Goal: Transaction & Acquisition: Register for event/course

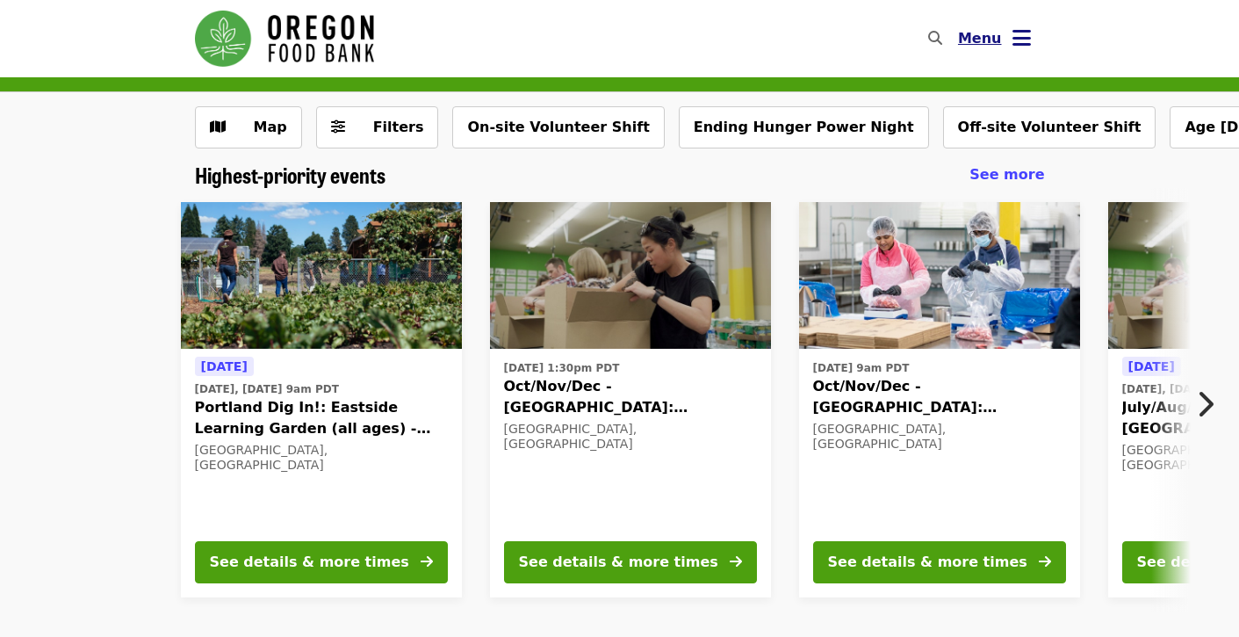
click at [1020, 41] on icon "bars icon" at bounding box center [1021, 37] width 18 height 25
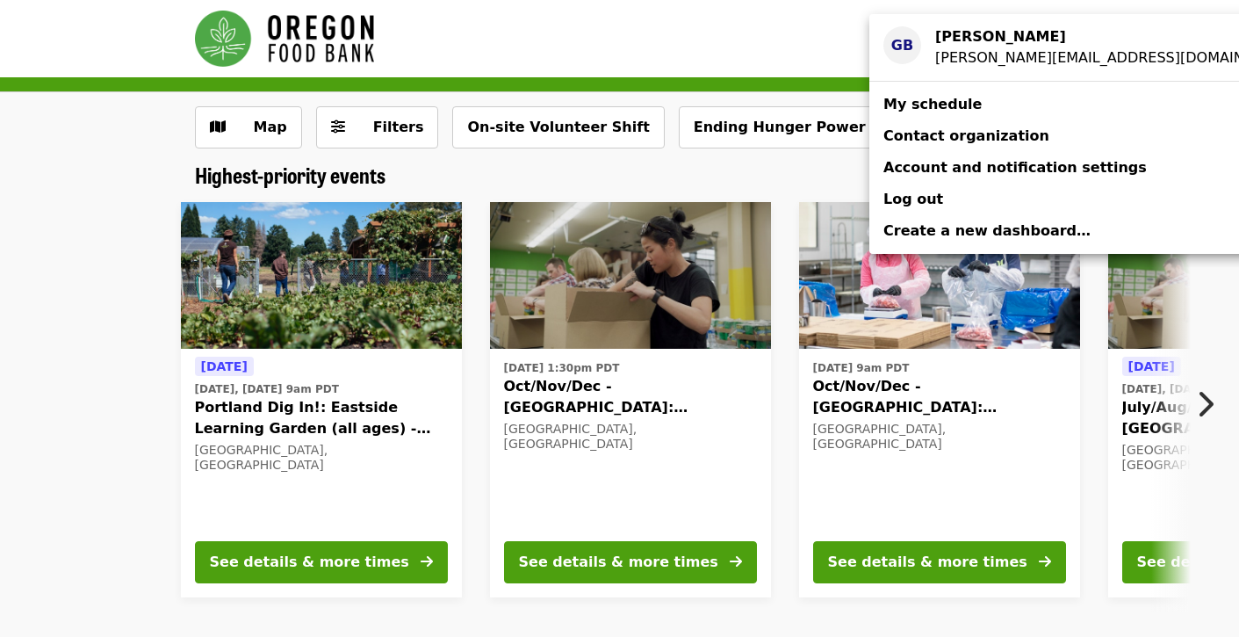
click at [955, 56] on div "gail.bailey59@outlook.com" at bounding box center [1109, 57] width 349 height 21
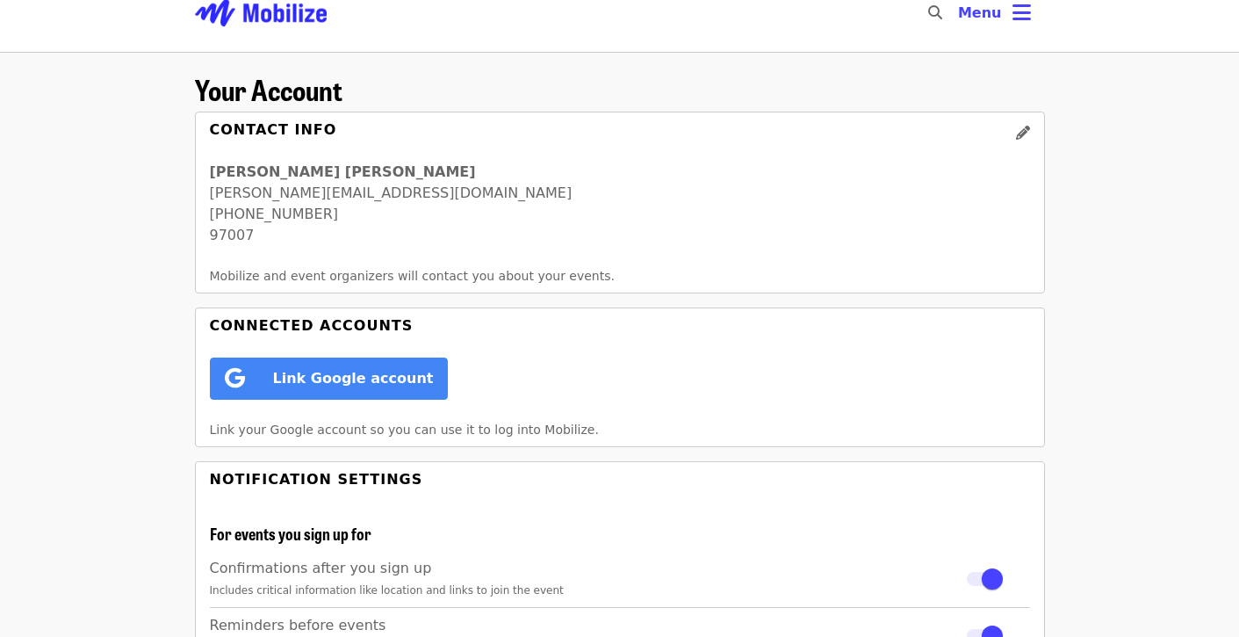
scroll to position [25, 0]
click at [1017, 13] on icon "bars icon" at bounding box center [1021, 13] width 18 height 25
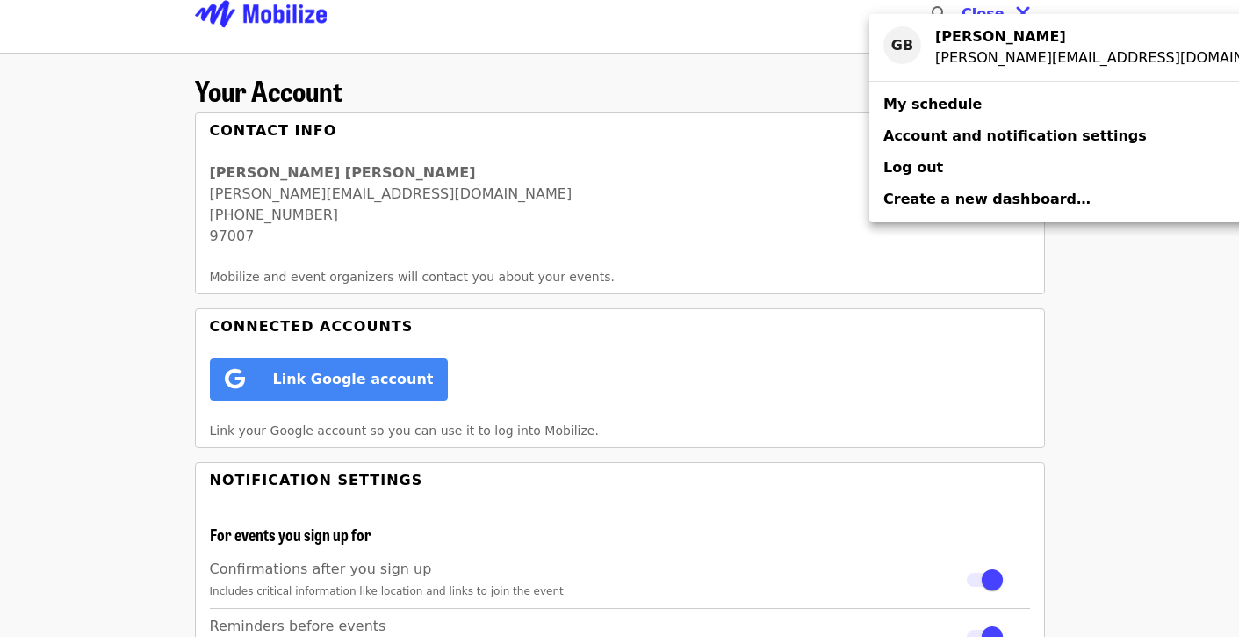
click at [932, 103] on span "My schedule" at bounding box center [932, 104] width 98 height 17
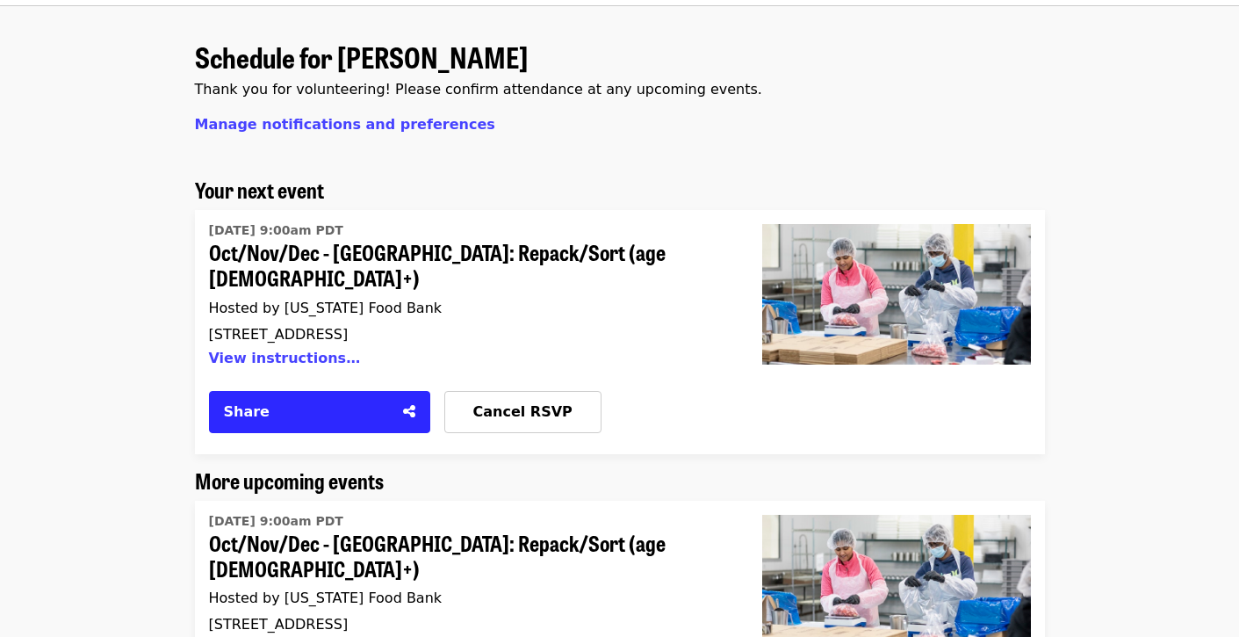
scroll to position [76, 0]
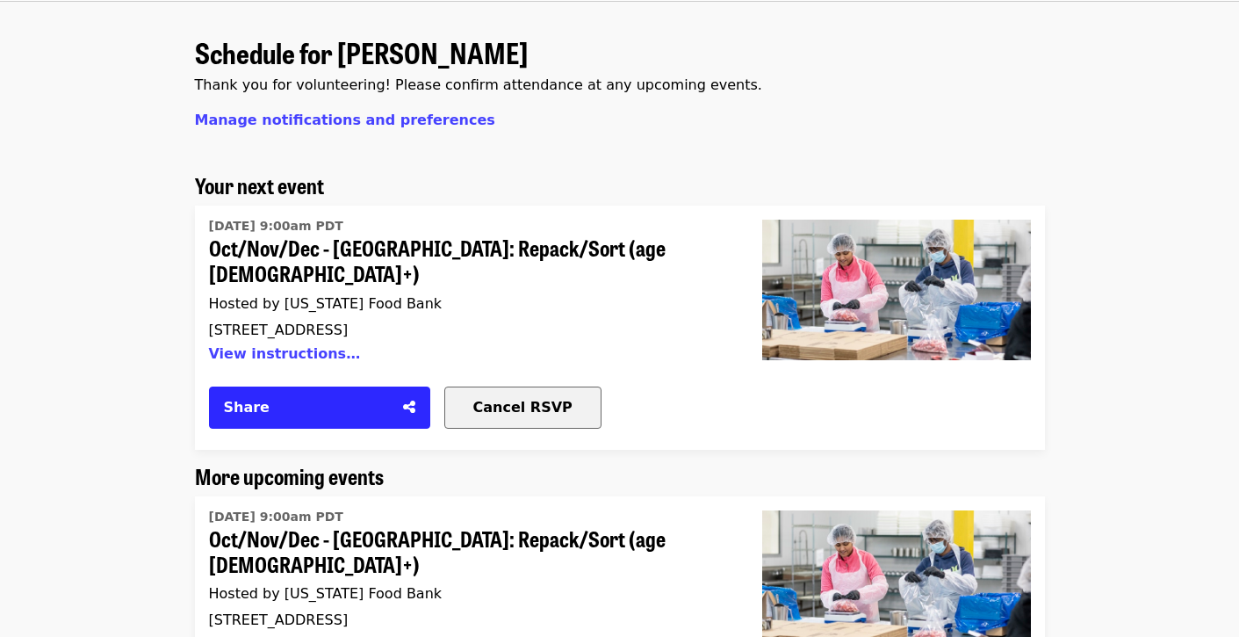
click at [521, 399] on span "Cancel RSVP" at bounding box center [522, 407] width 99 height 17
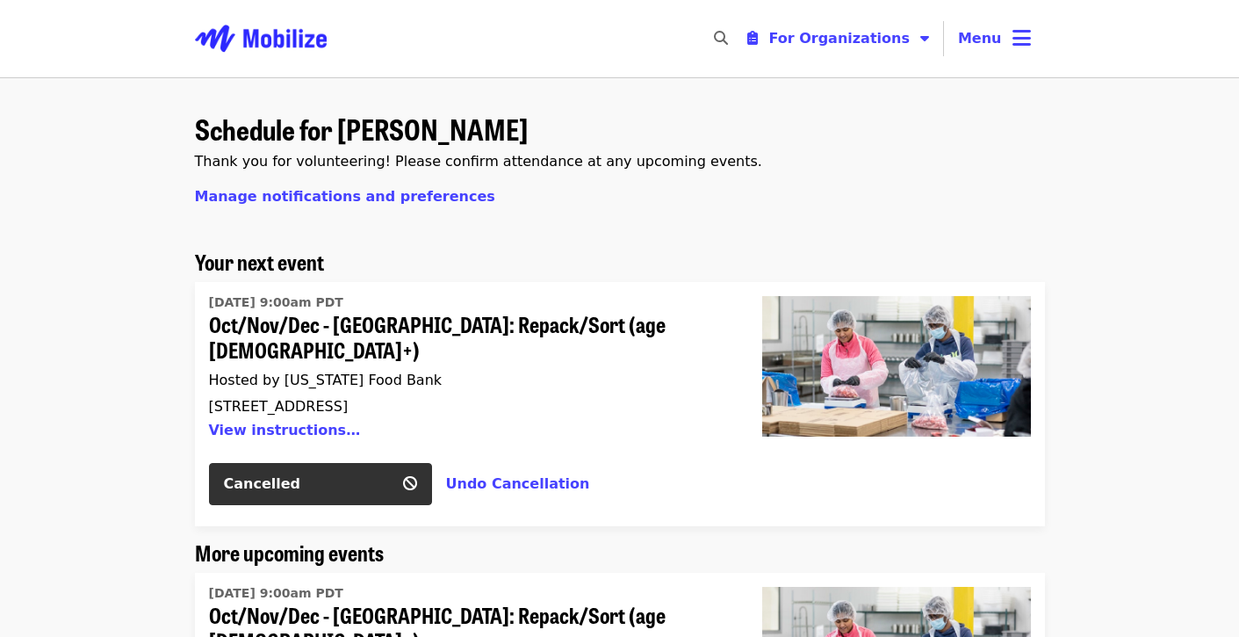
scroll to position [0, 0]
click at [1023, 36] on icon "bars icon" at bounding box center [1021, 37] width 18 height 25
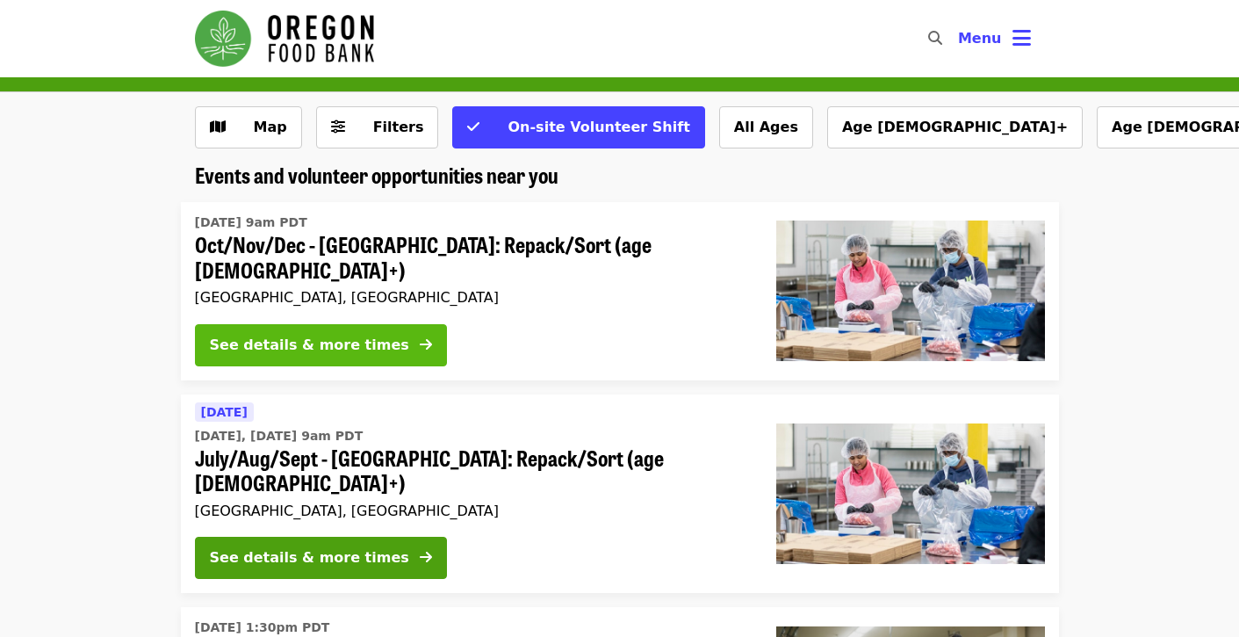
click at [301, 337] on div "See details & more times" at bounding box center [309, 345] width 199 height 21
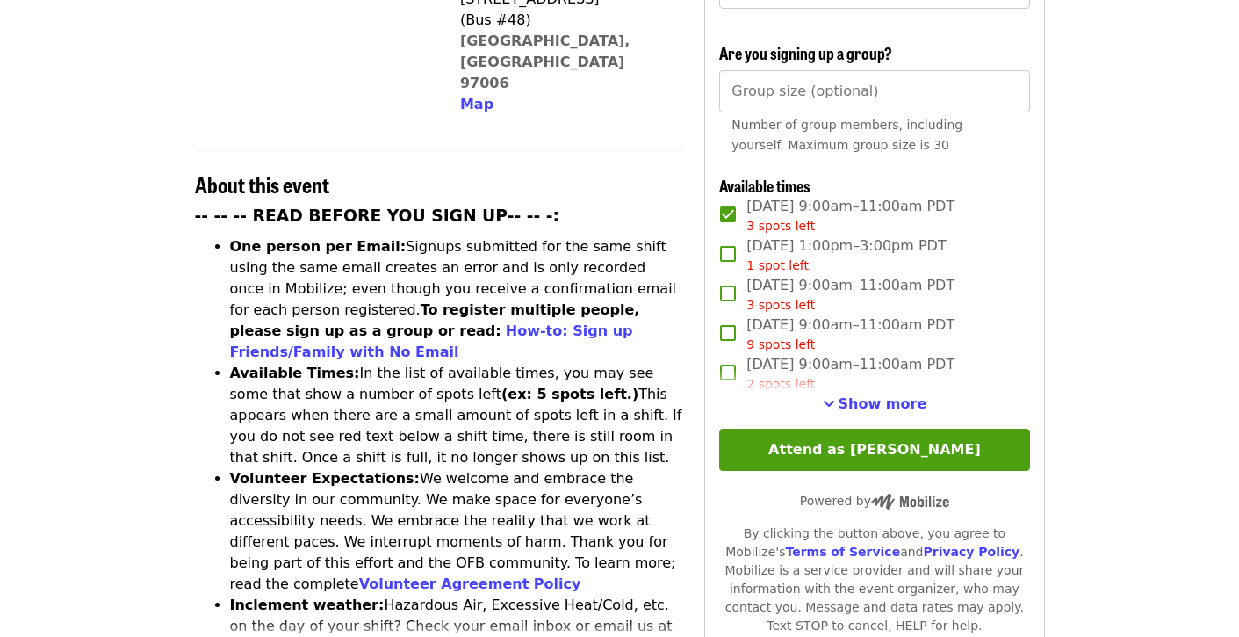
scroll to position [551, 0]
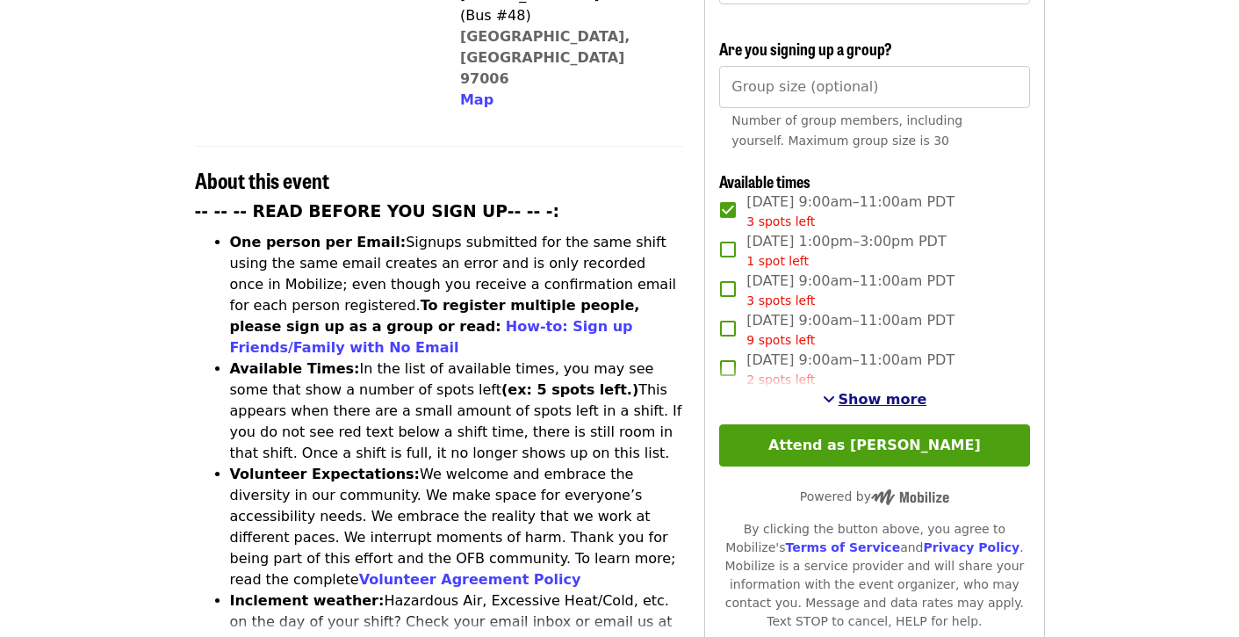
click at [896, 391] on span "Show more" at bounding box center [883, 399] width 89 height 17
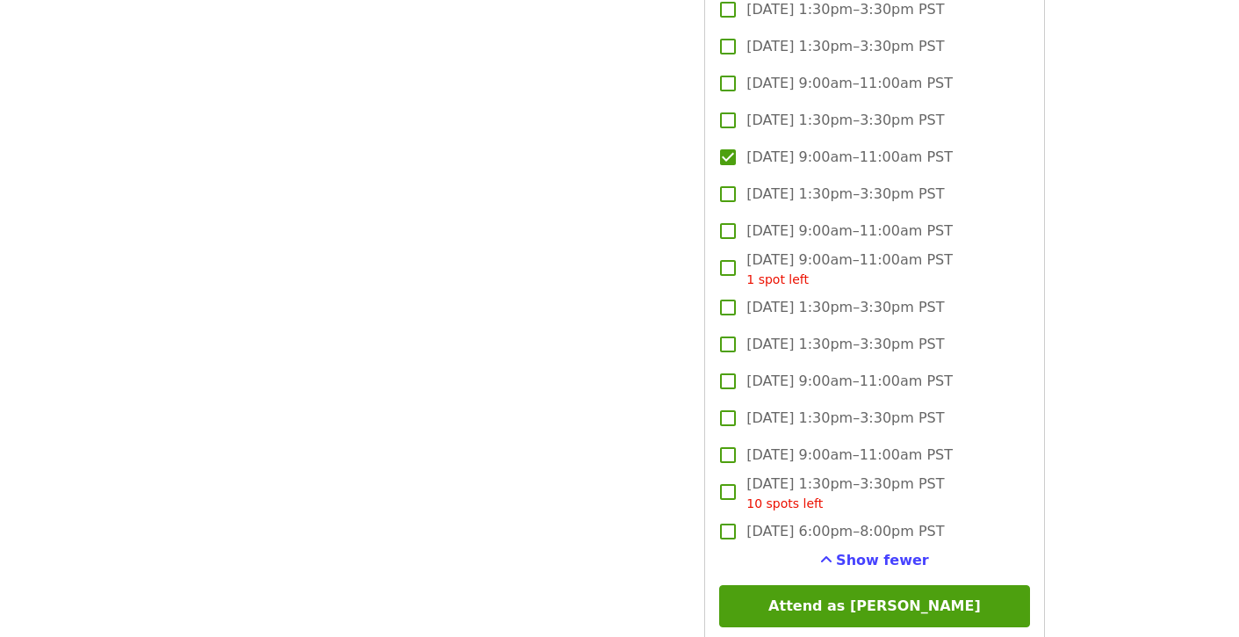
scroll to position [2614, 0]
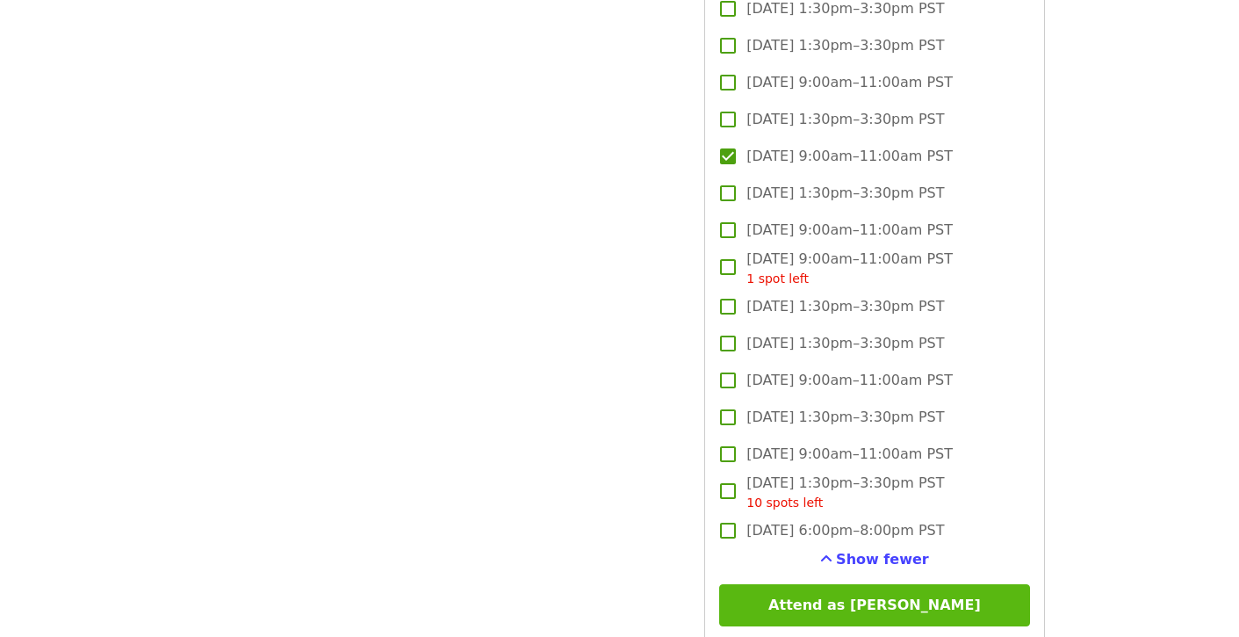
click at [896, 584] on button "Attend as [PERSON_NAME]" at bounding box center [874, 605] width 310 height 42
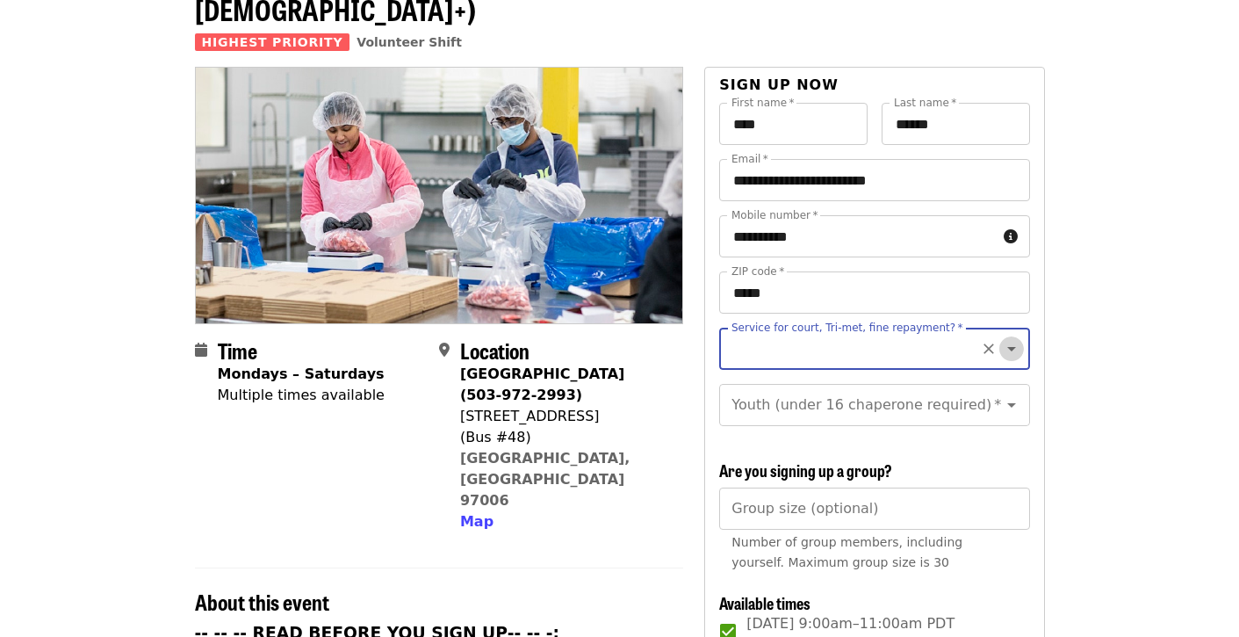
click at [1014, 338] on icon "Open" at bounding box center [1011, 348] width 21 height 21
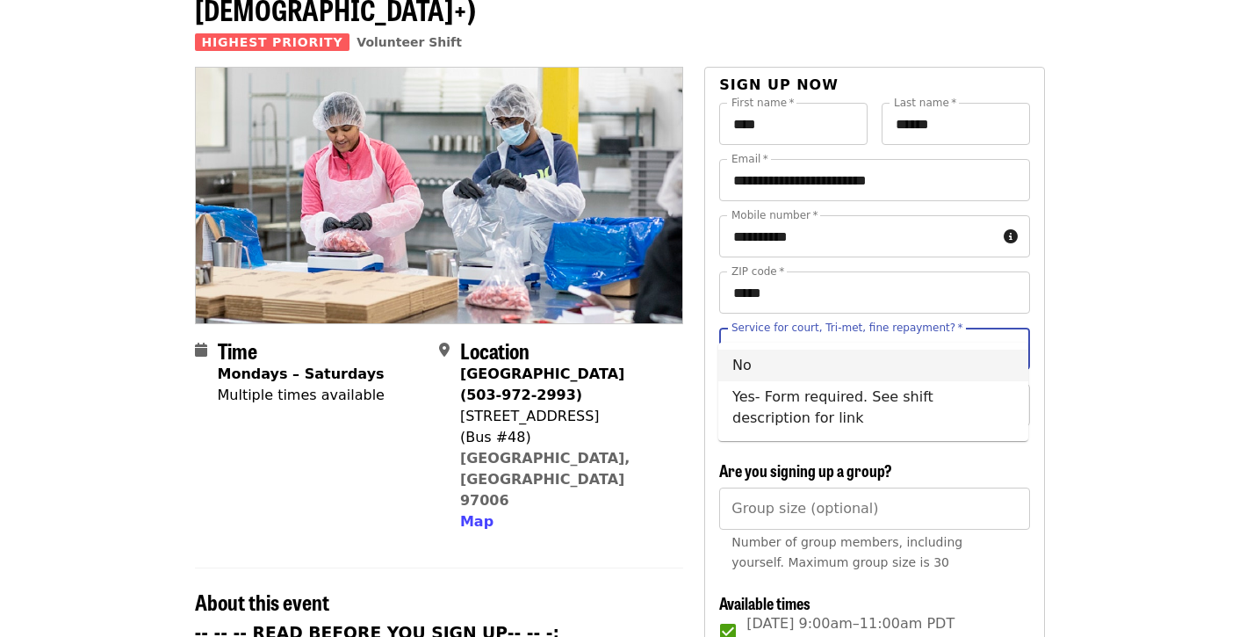
click at [739, 364] on li "No" at bounding box center [873, 365] width 310 height 32
type input "**"
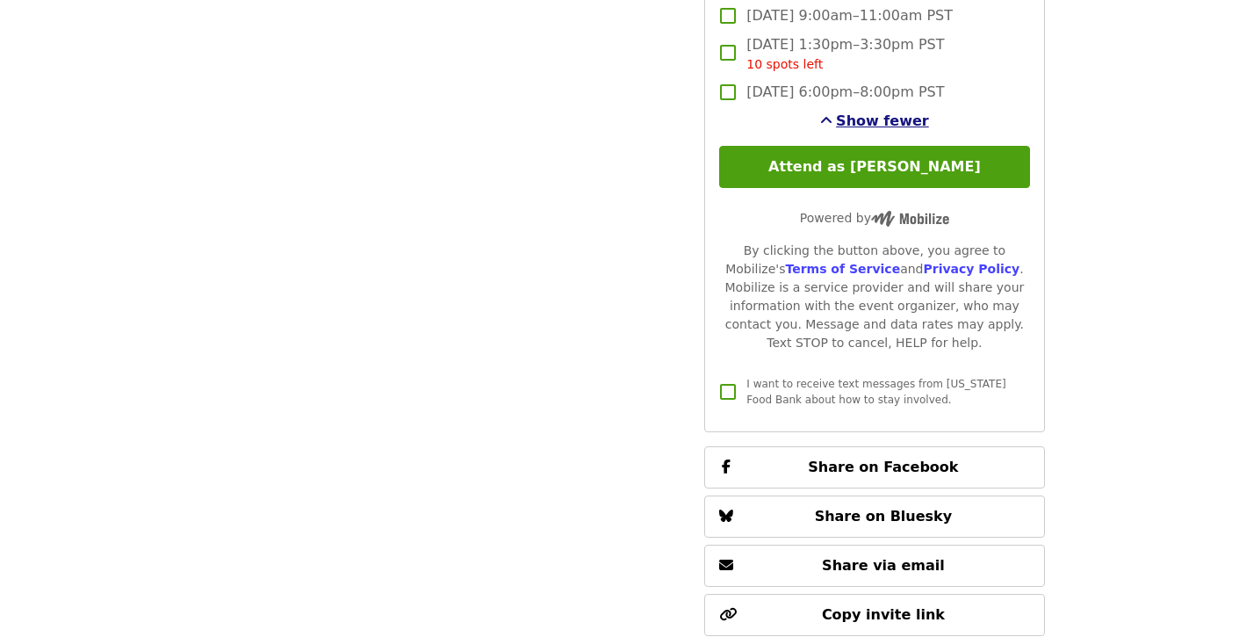
scroll to position [3053, 0]
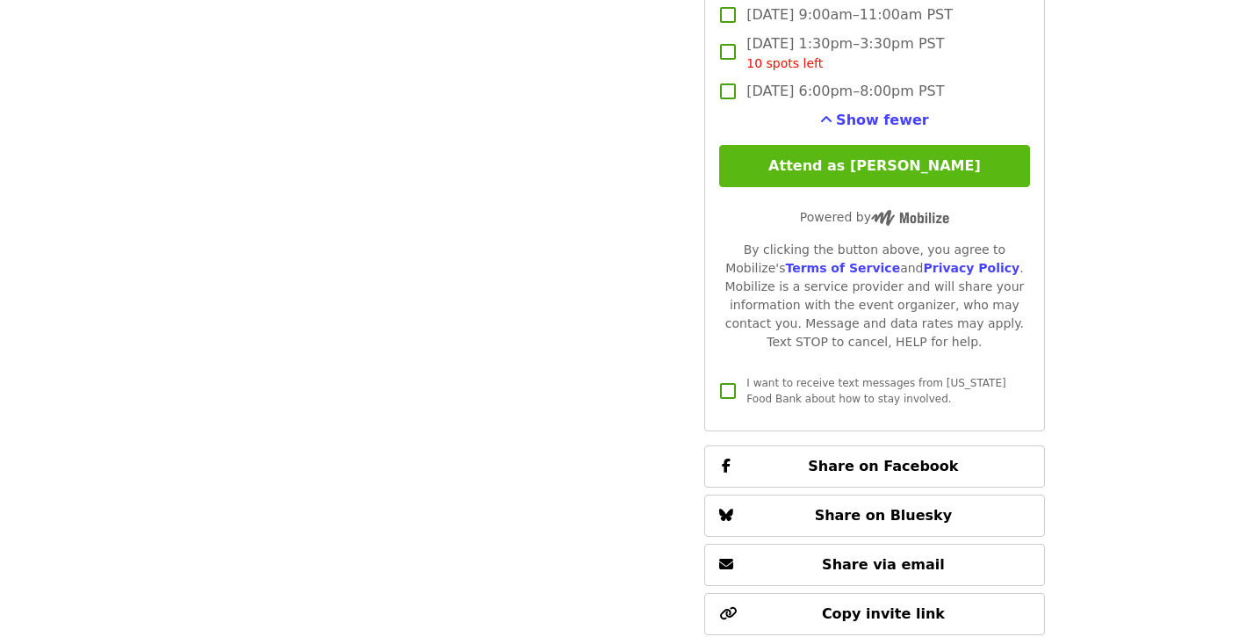
click at [893, 145] on button "Attend as [PERSON_NAME]" at bounding box center [874, 166] width 310 height 42
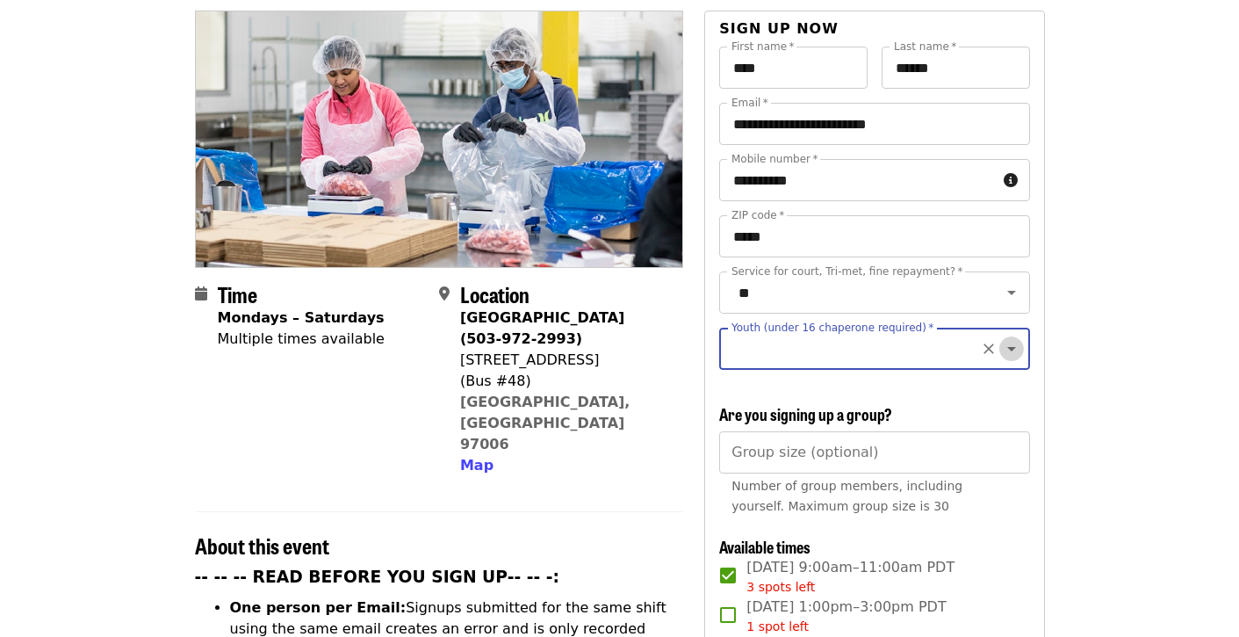
click at [1014, 338] on icon "Open" at bounding box center [1011, 348] width 21 height 21
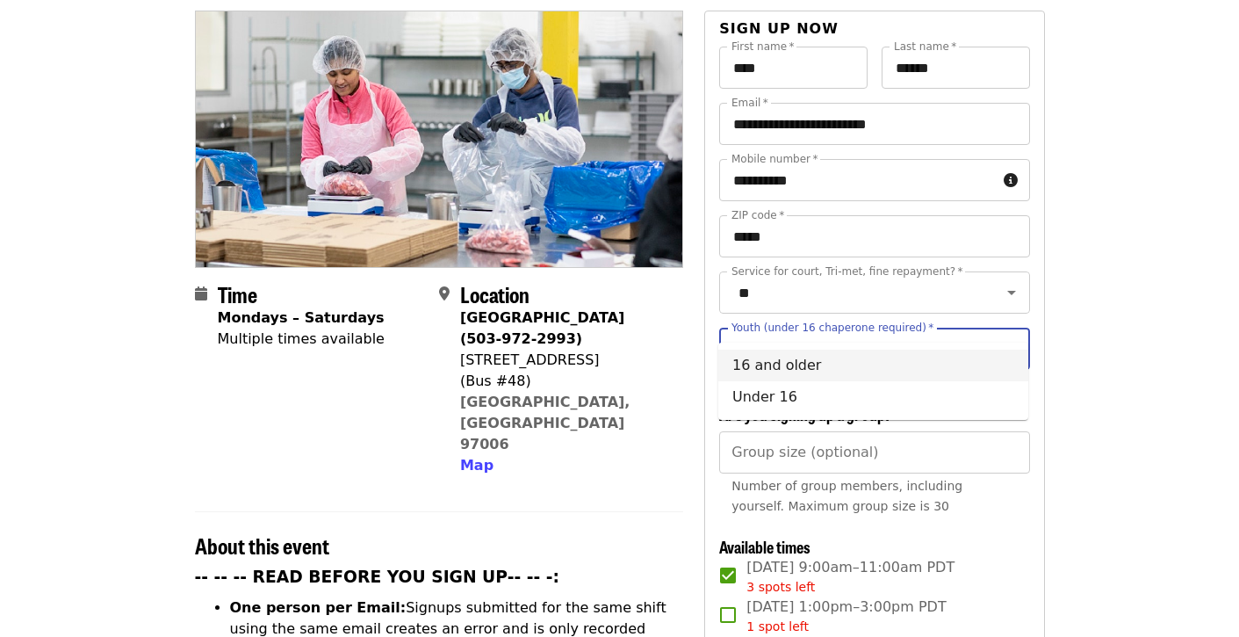
click at [810, 373] on li "16 and older" at bounding box center [873, 365] width 310 height 32
type input "**********"
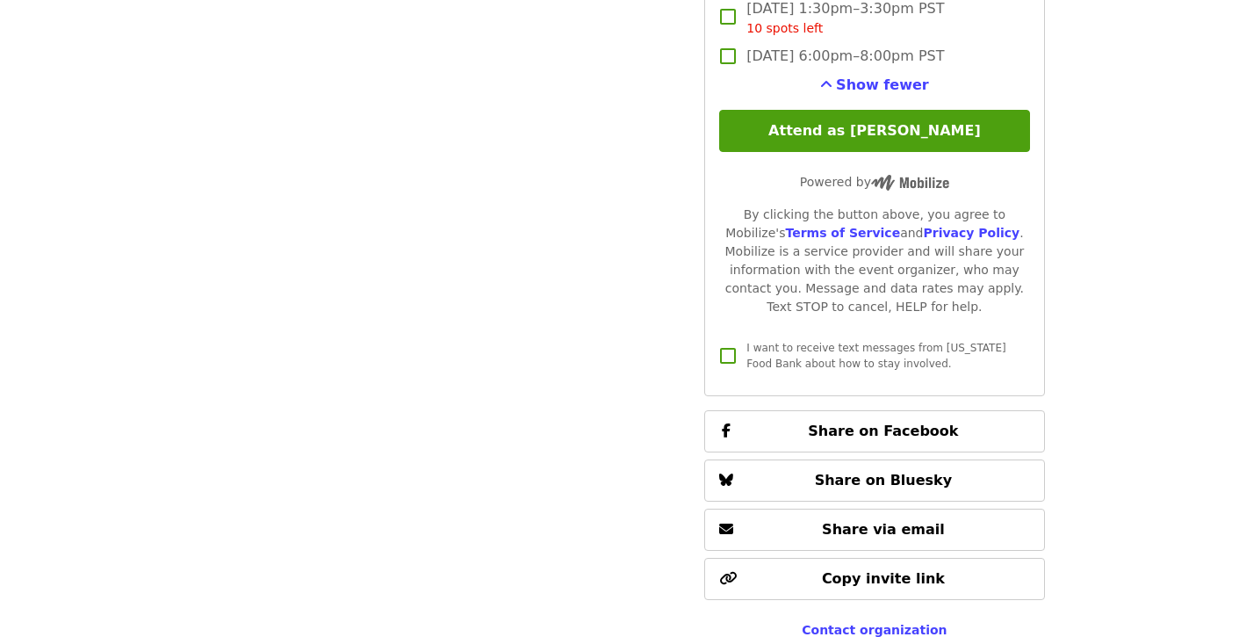
scroll to position [3085, 0]
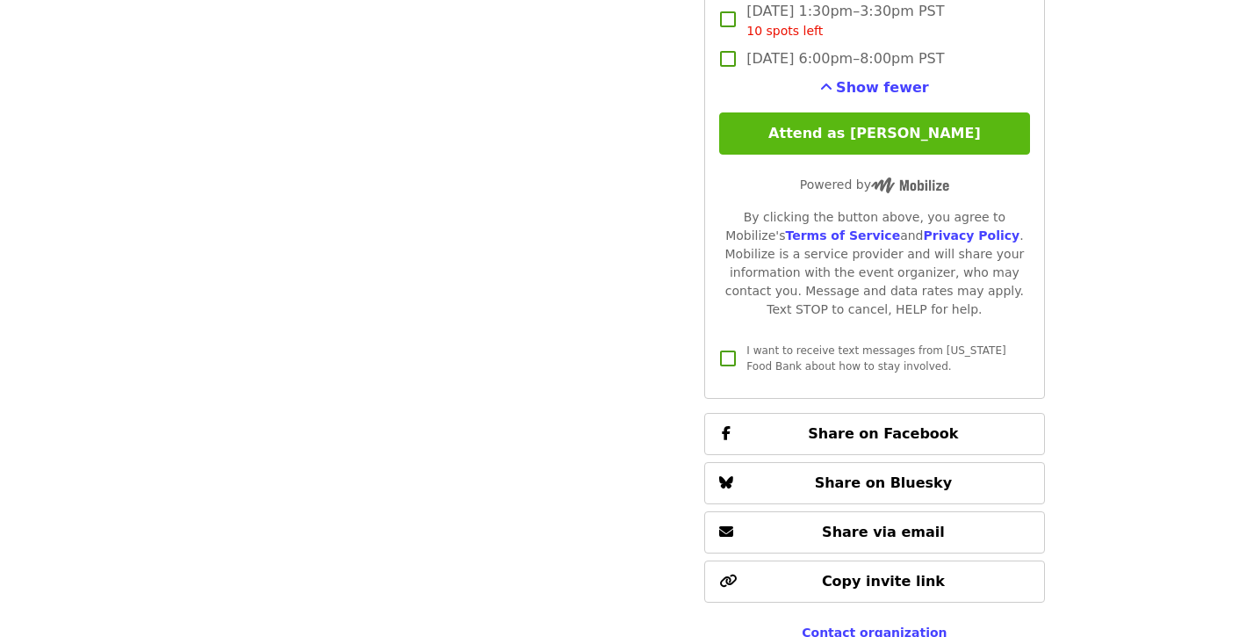
click at [894, 112] on button "Attend as [PERSON_NAME]" at bounding box center [874, 133] width 310 height 42
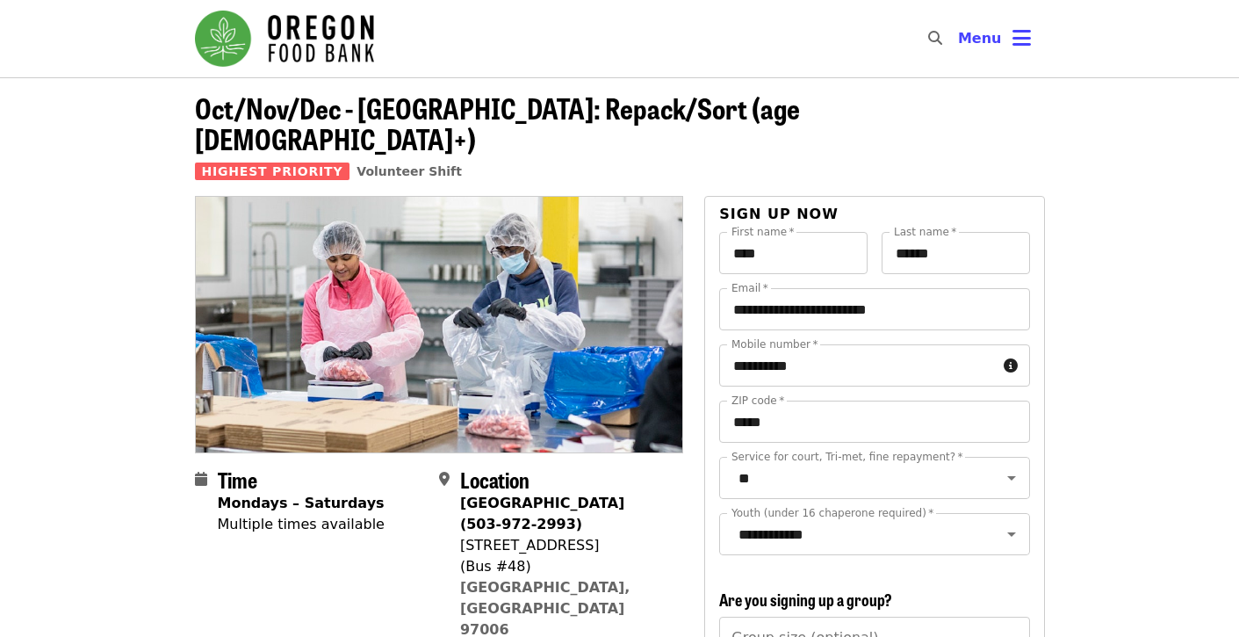
scroll to position [0, 0]
click at [1009, 40] on button "Menu" at bounding box center [994, 39] width 101 height 42
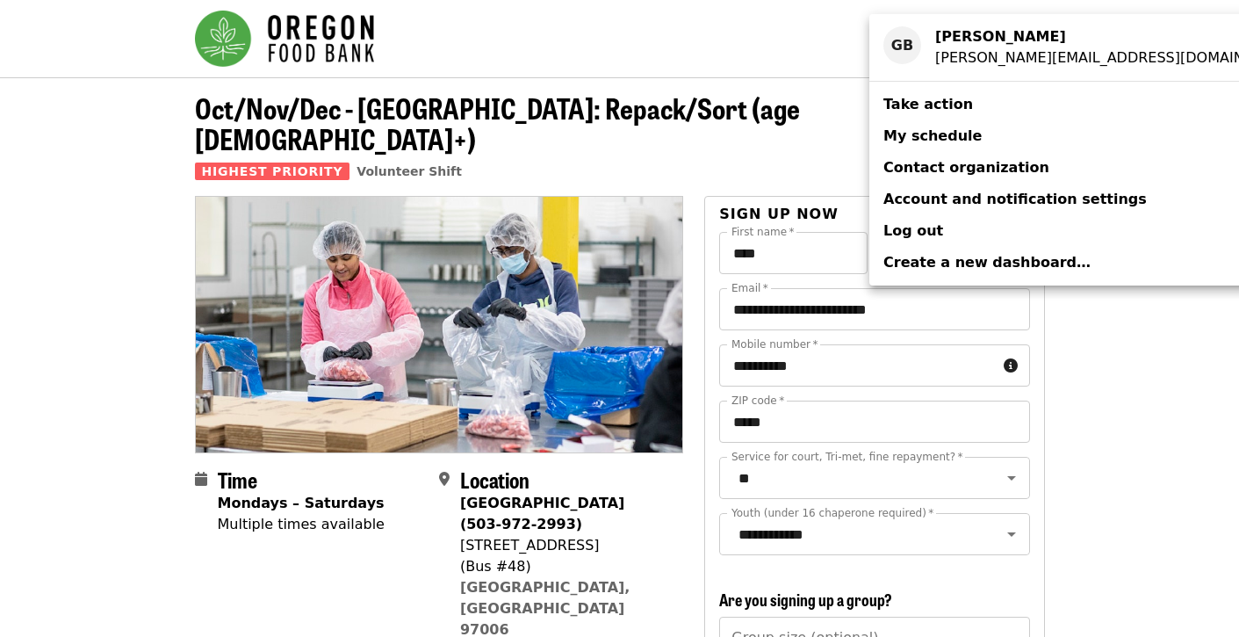
click at [932, 140] on span "My schedule" at bounding box center [932, 135] width 98 height 17
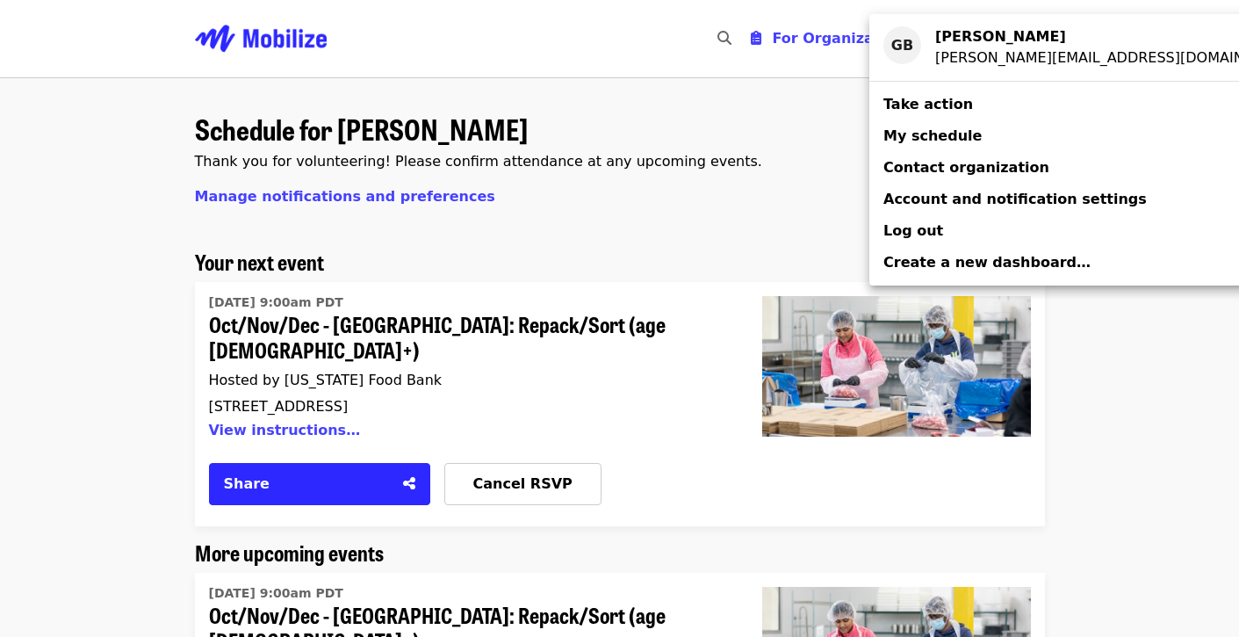
click at [721, 486] on div "Account menu" at bounding box center [619, 318] width 1239 height 637
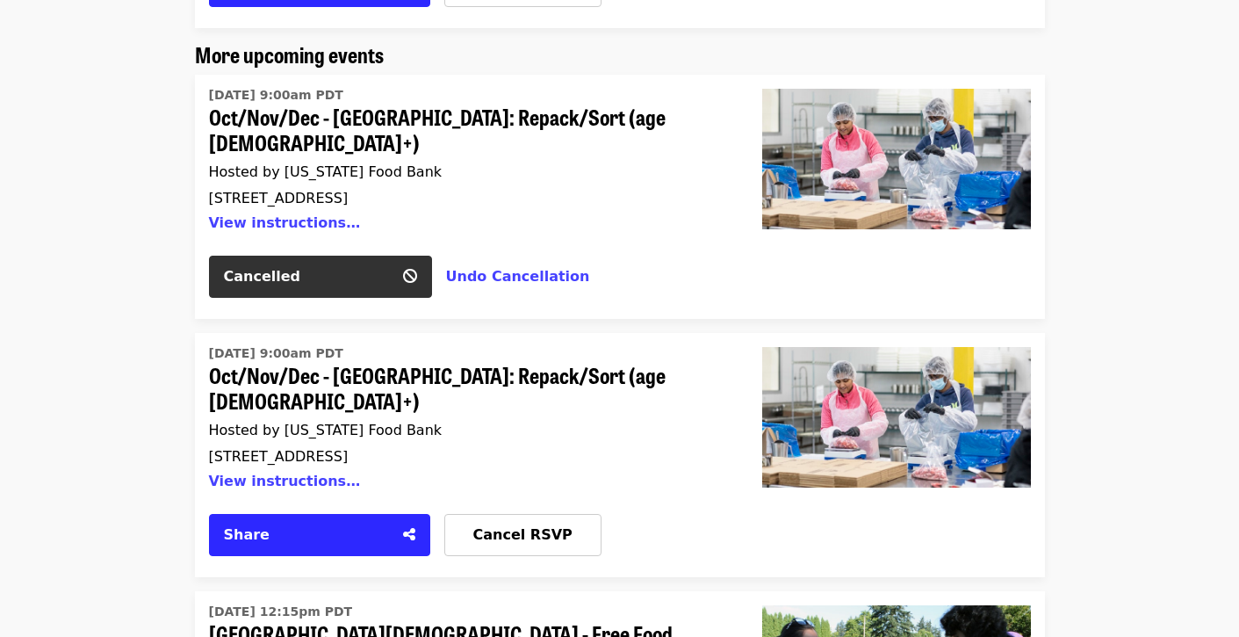
scroll to position [507, 0]
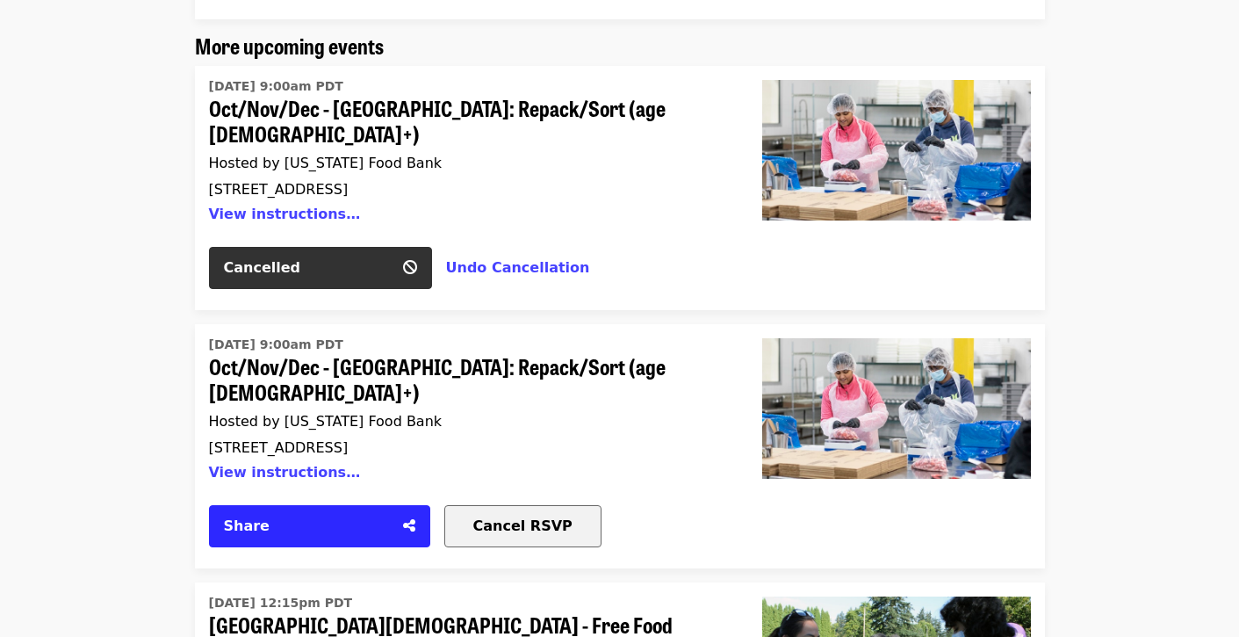
click at [505, 517] on span "Cancel RSVP" at bounding box center [522, 525] width 99 height 17
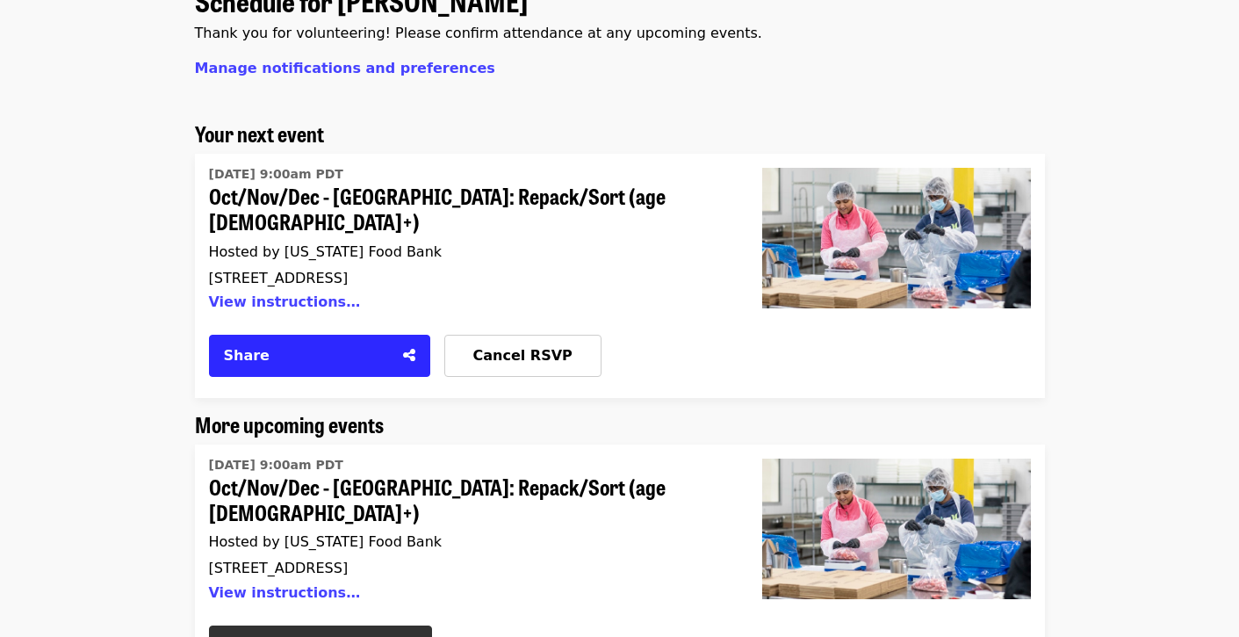
scroll to position [141, 0]
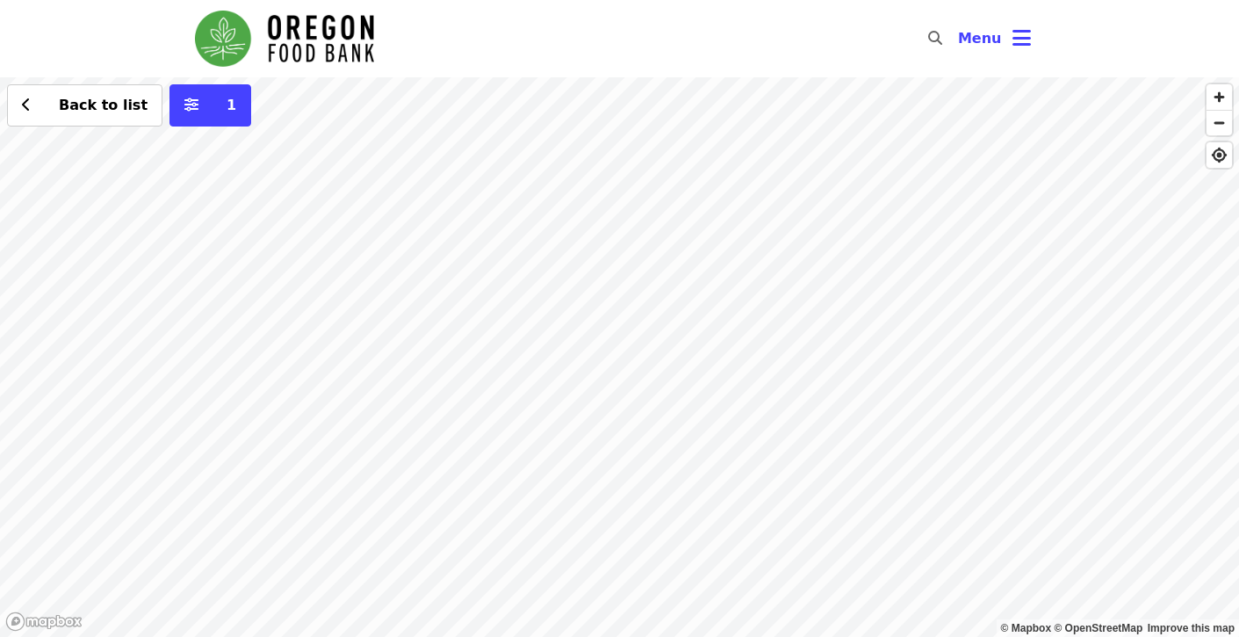
click at [439, 335] on div "Back to list 1" at bounding box center [619, 356] width 1239 height 559
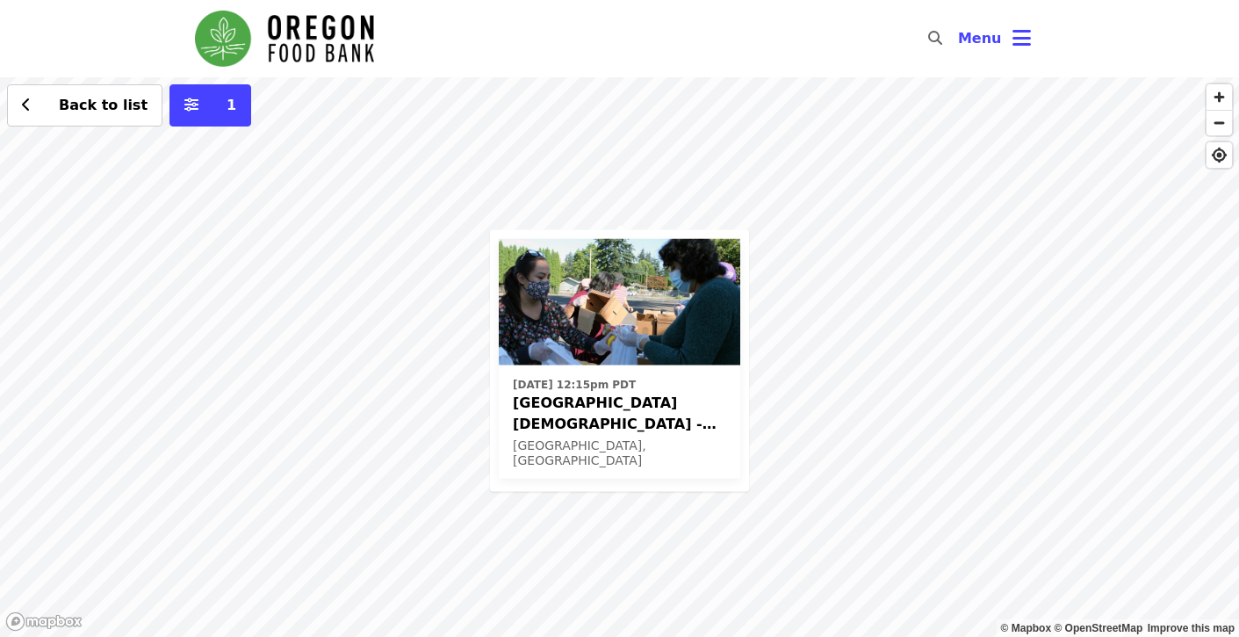
click at [576, 418] on span "[GEOGRAPHIC_DATA][DEMOGRAPHIC_DATA] - Free Food Market (16+)" at bounding box center [619, 413] width 213 height 42
click at [92, 105] on span "Back to list" at bounding box center [103, 105] width 89 height 17
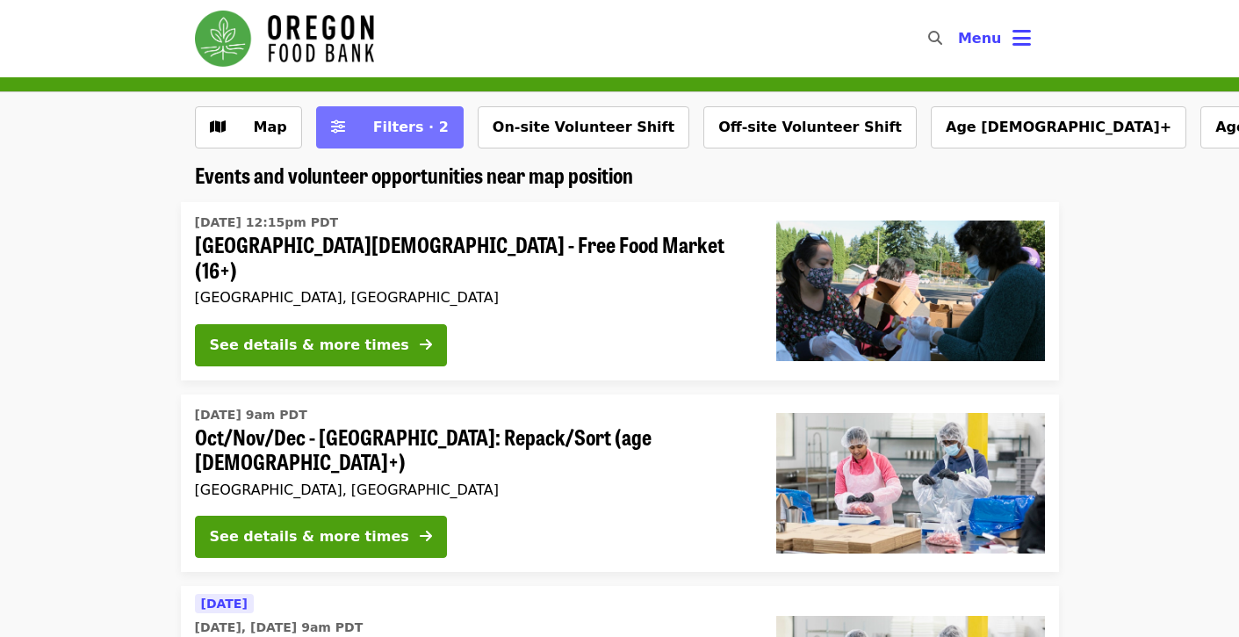
click at [335, 121] on icon "sliders-h icon" at bounding box center [338, 127] width 14 height 17
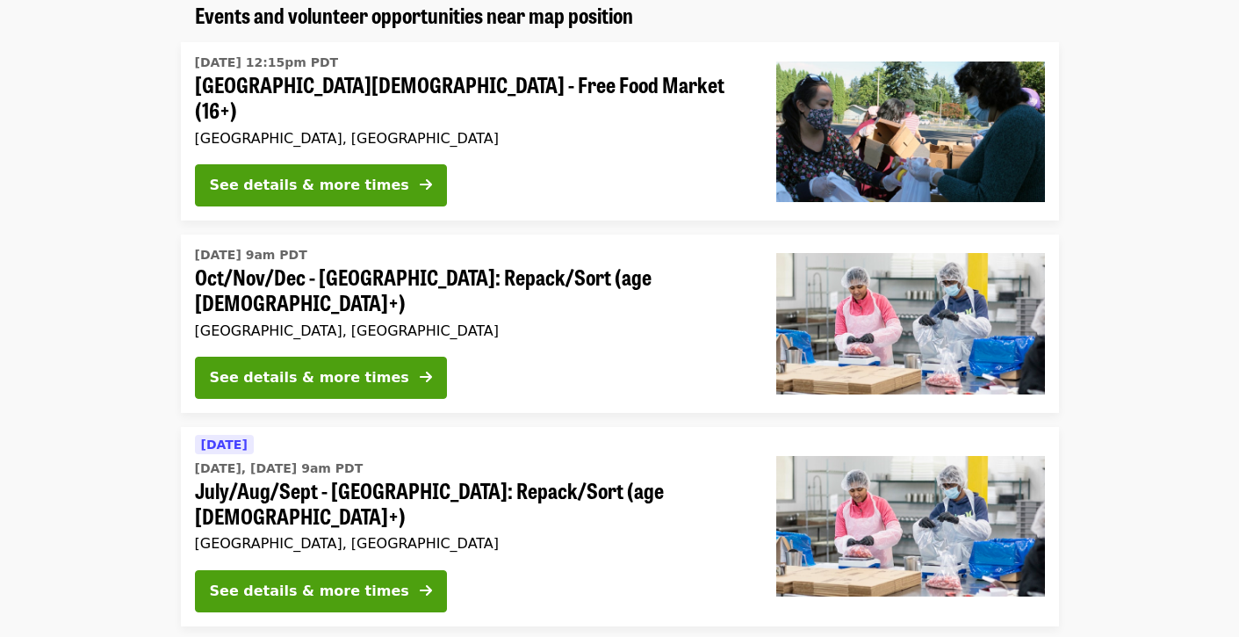
scroll to position [1063, 0]
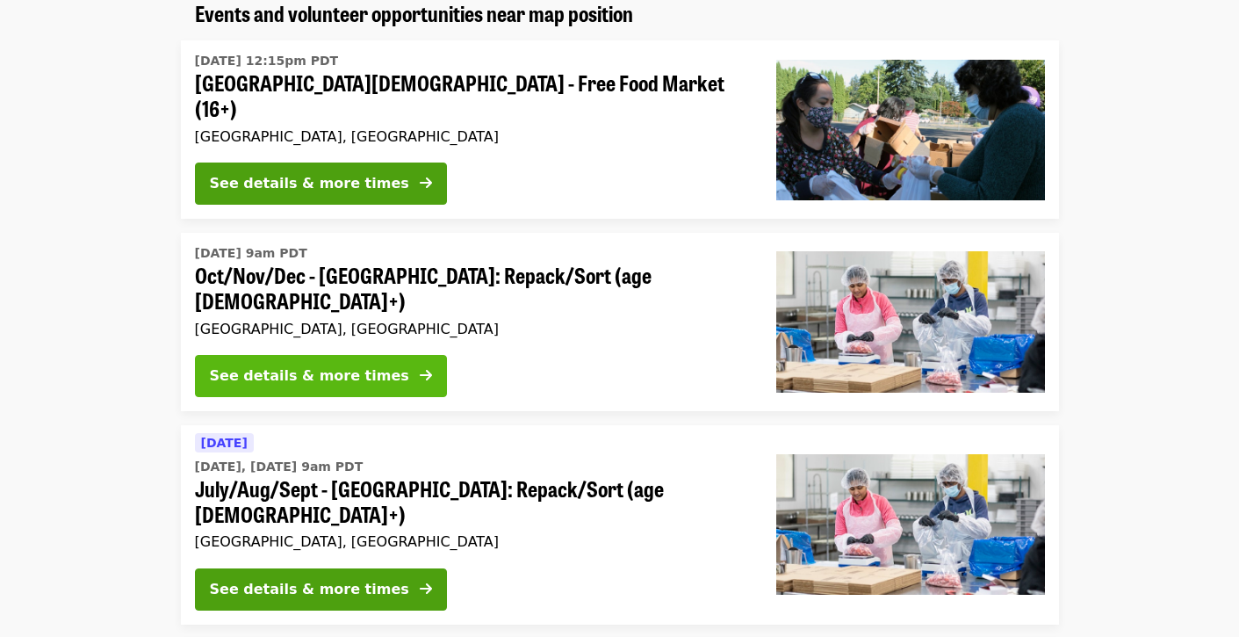
click at [313, 365] on div "See details & more times" at bounding box center [309, 375] width 199 height 21
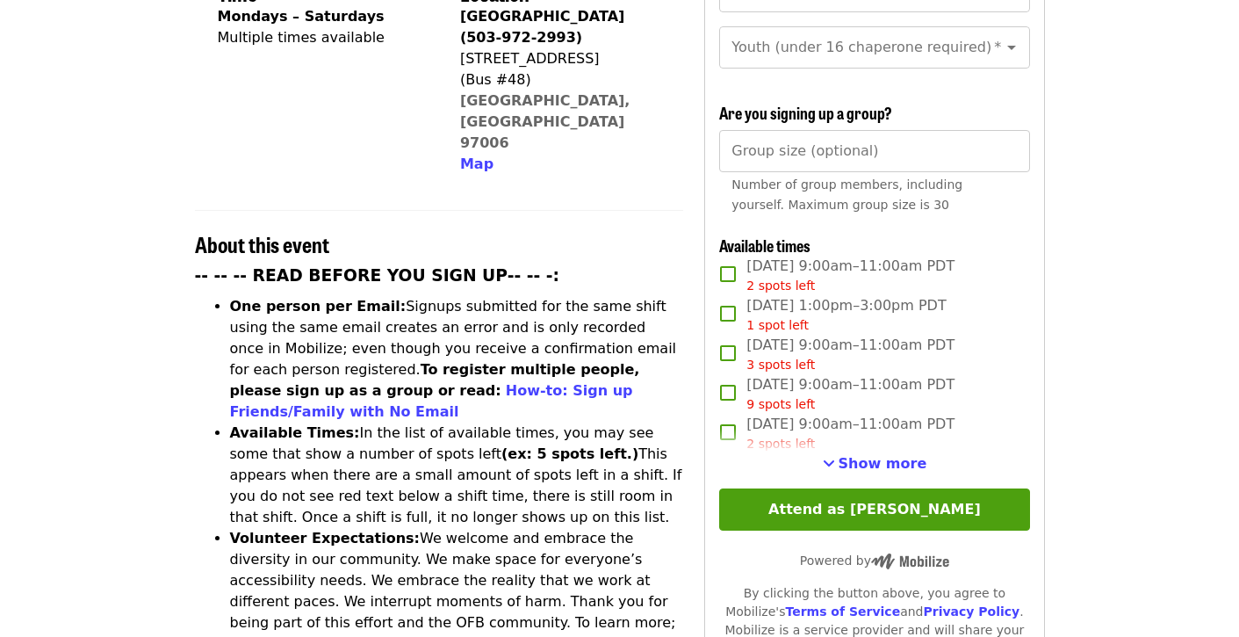
scroll to position [488, 0]
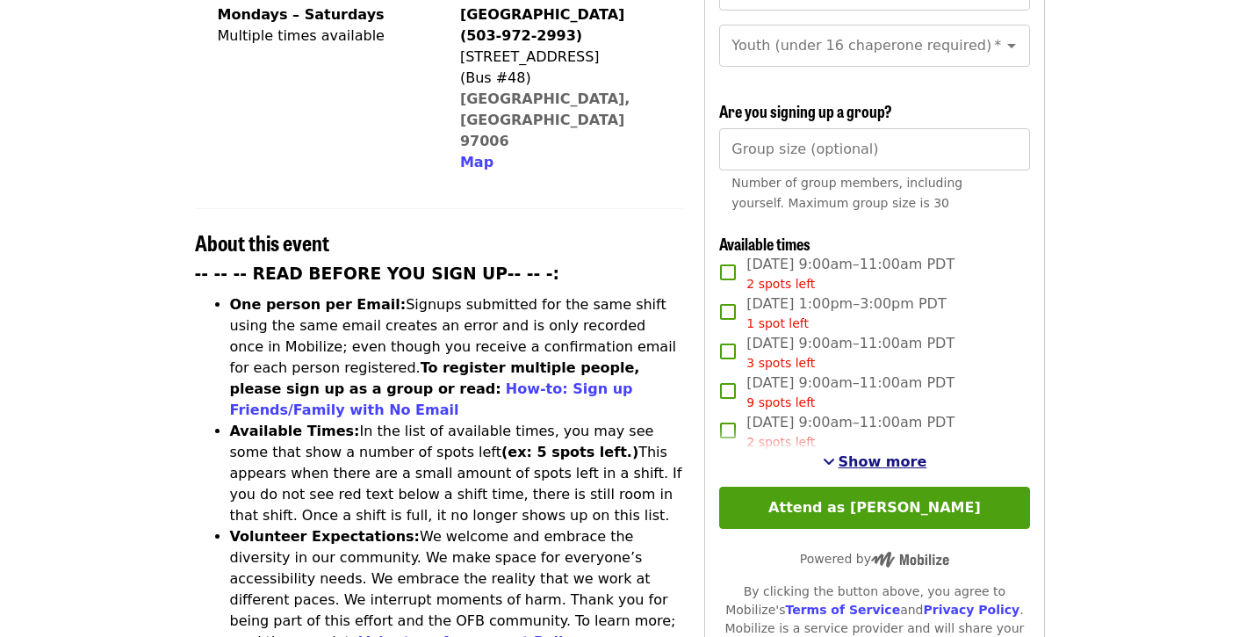
click at [860, 453] on span "Show more" at bounding box center [883, 461] width 89 height 17
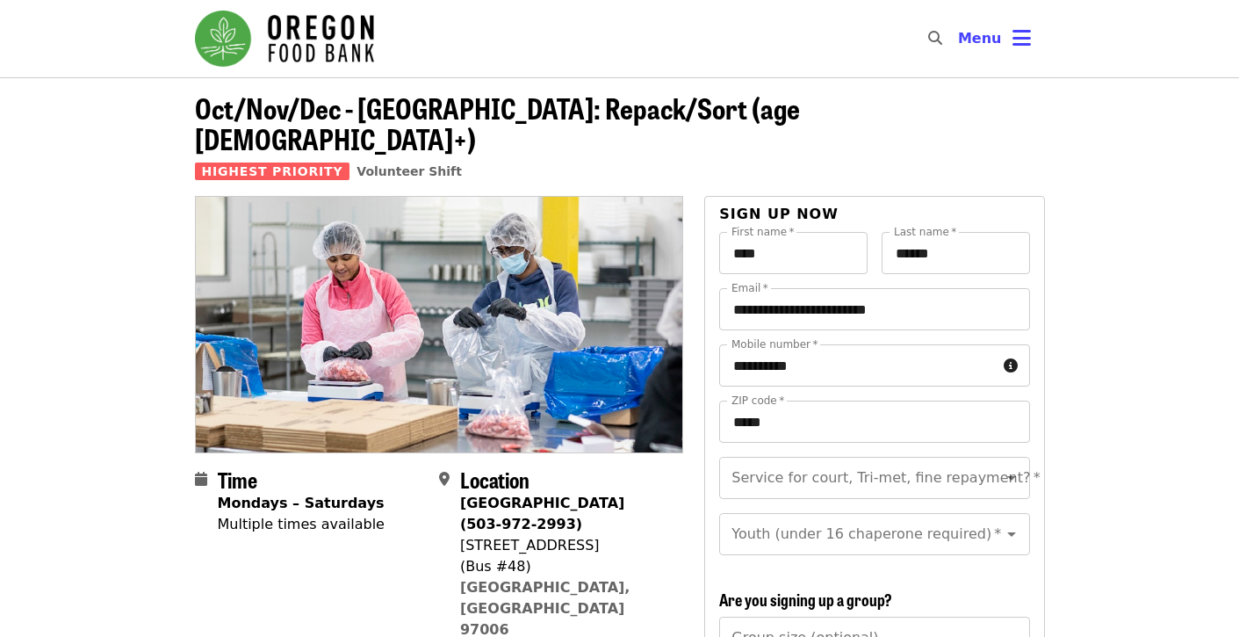
scroll to position [0, 0]
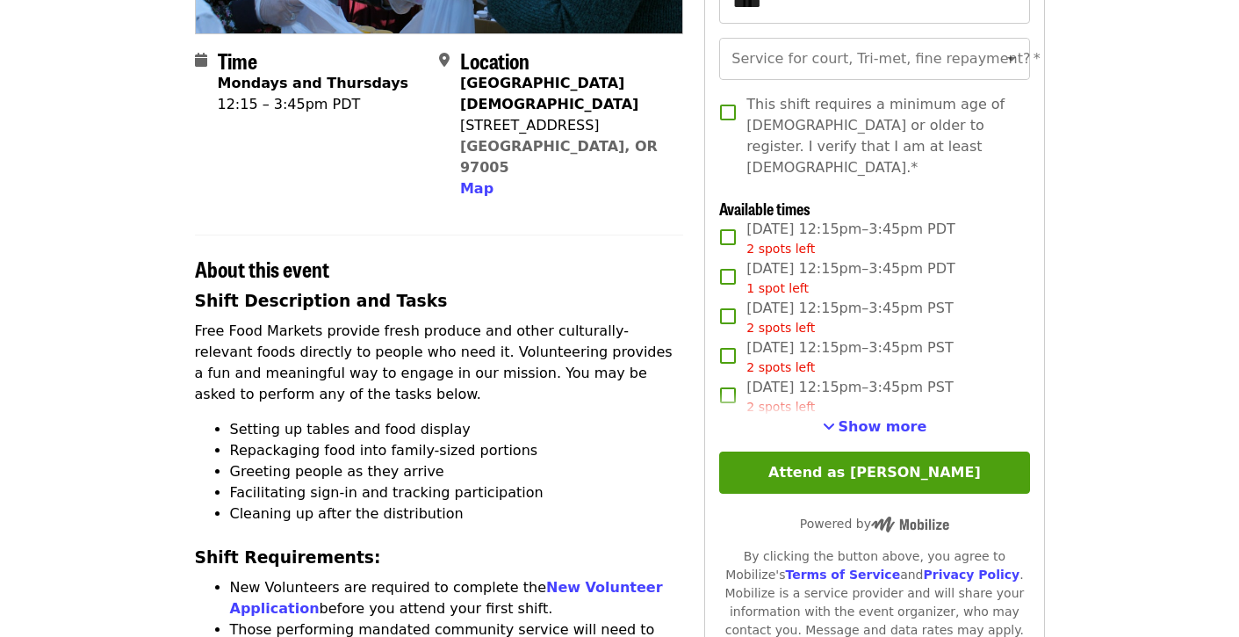
scroll to position [411, 0]
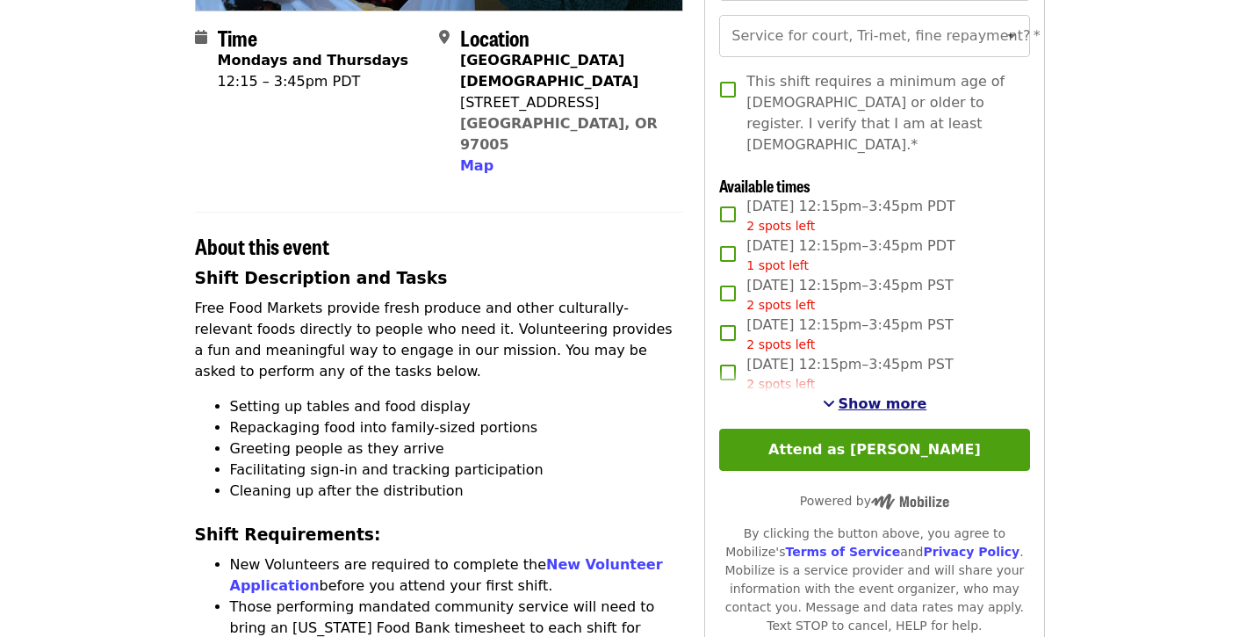
click at [882, 395] on span "Show more" at bounding box center [883, 403] width 89 height 17
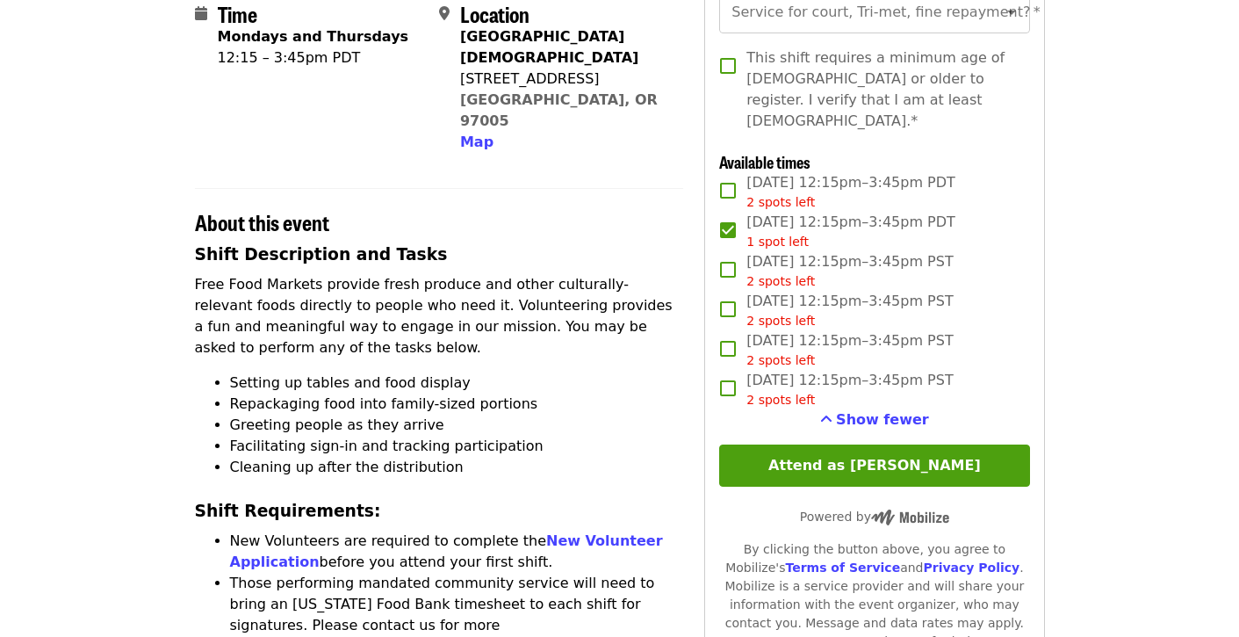
scroll to position [439, 0]
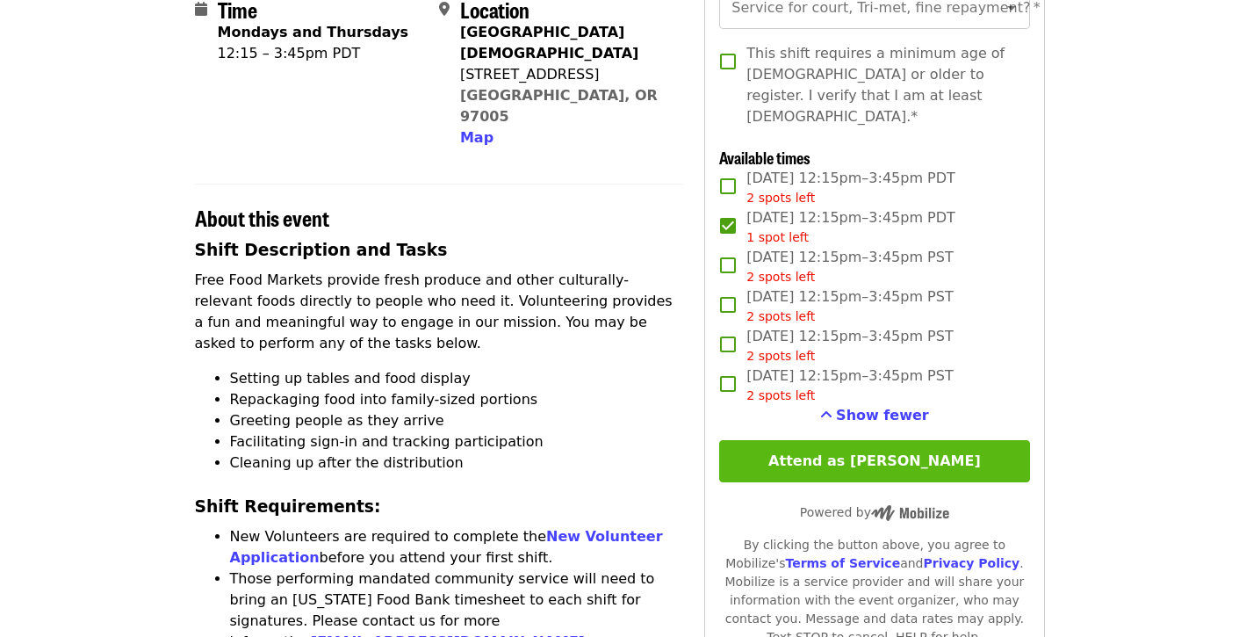
click at [887, 440] on button "Attend as [PERSON_NAME]" at bounding box center [874, 461] width 310 height 42
click at [899, 445] on button "Attend as [PERSON_NAME]" at bounding box center [874, 461] width 310 height 42
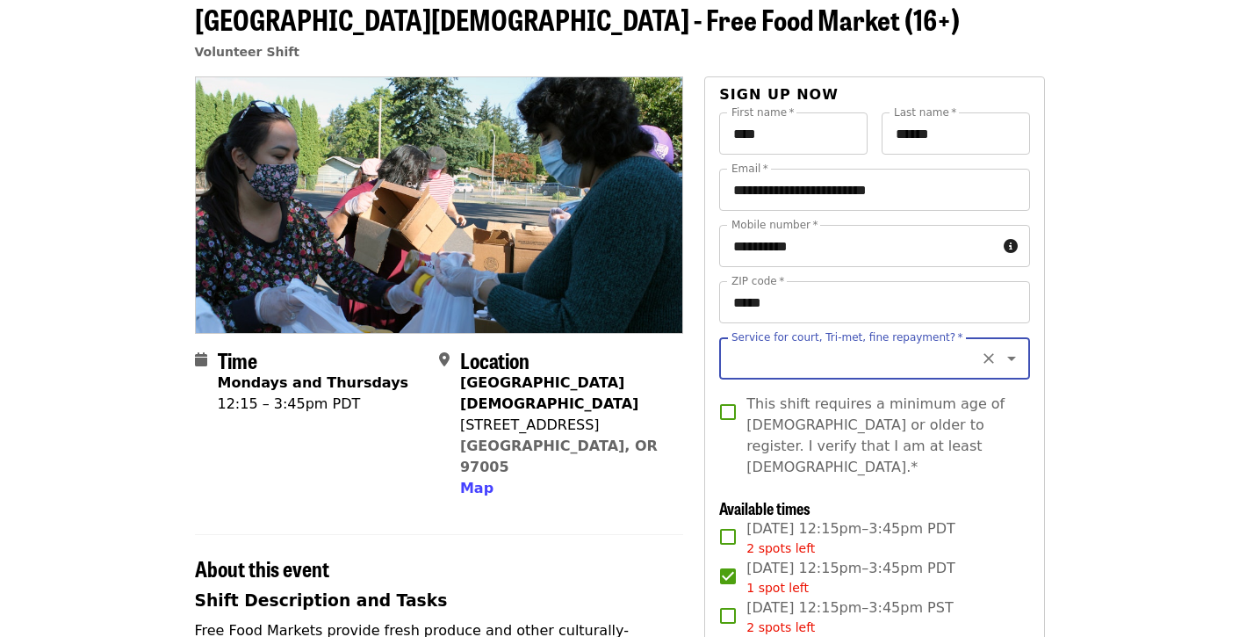
scroll to position [82, 0]
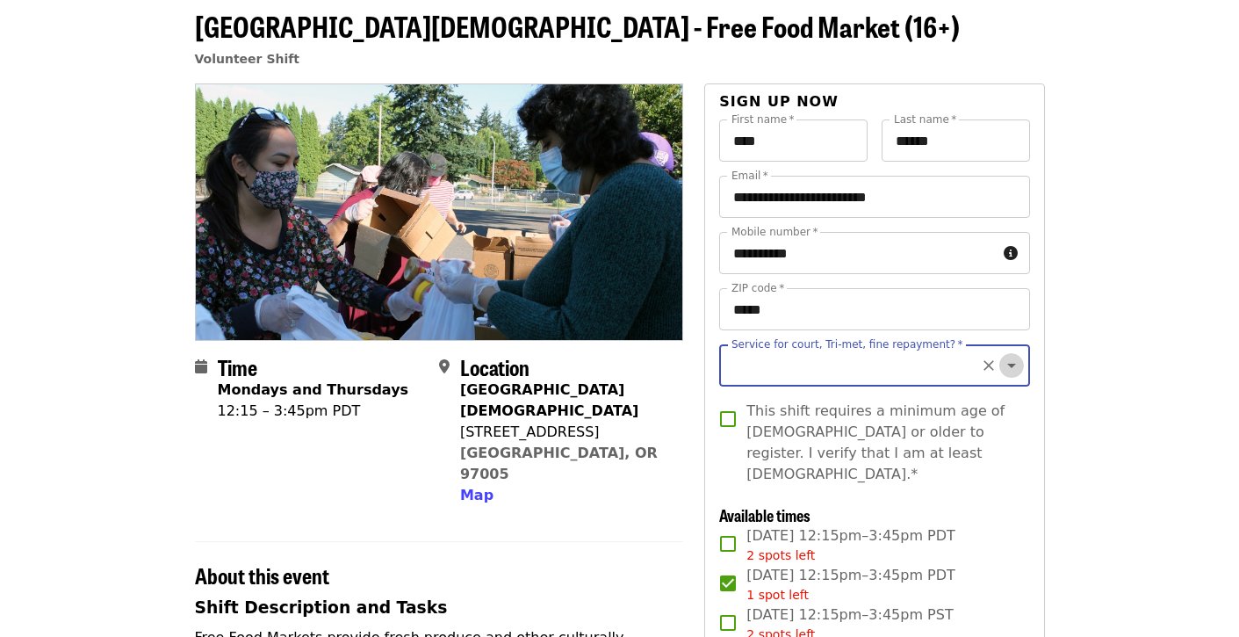
click at [1011, 364] on icon "Open" at bounding box center [1011, 366] width 9 height 4
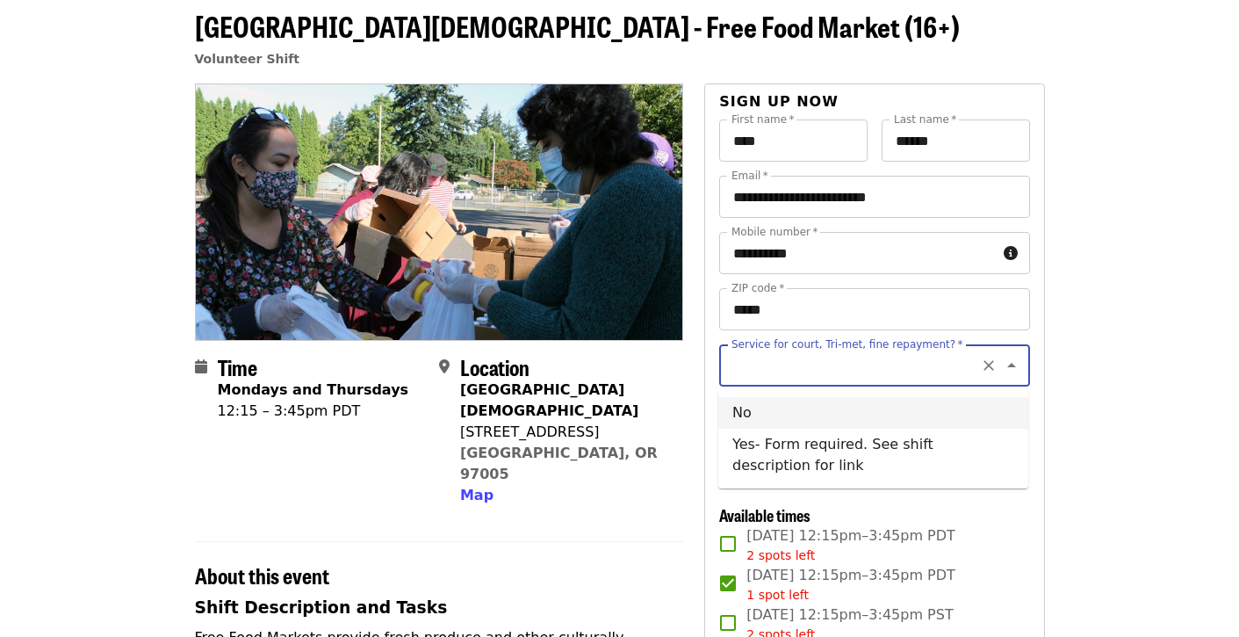
click at [830, 420] on li "No" at bounding box center [873, 413] width 310 height 32
type input "**"
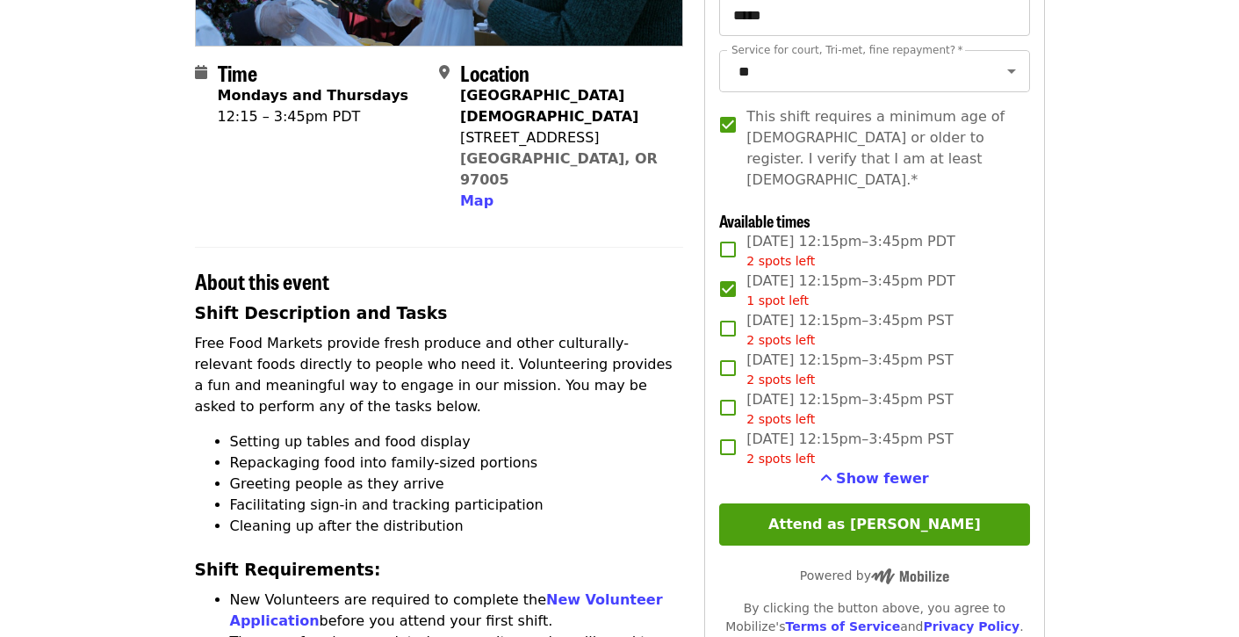
scroll to position [377, 0]
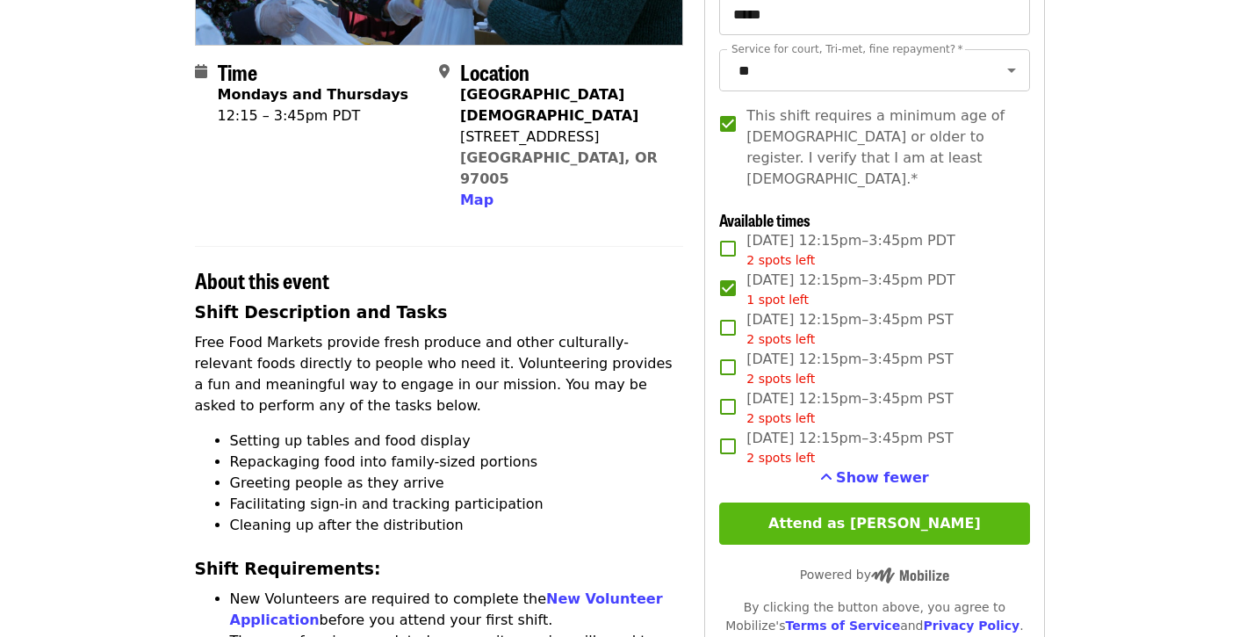
click at [882, 505] on button "Attend as [PERSON_NAME]" at bounding box center [874, 523] width 310 height 42
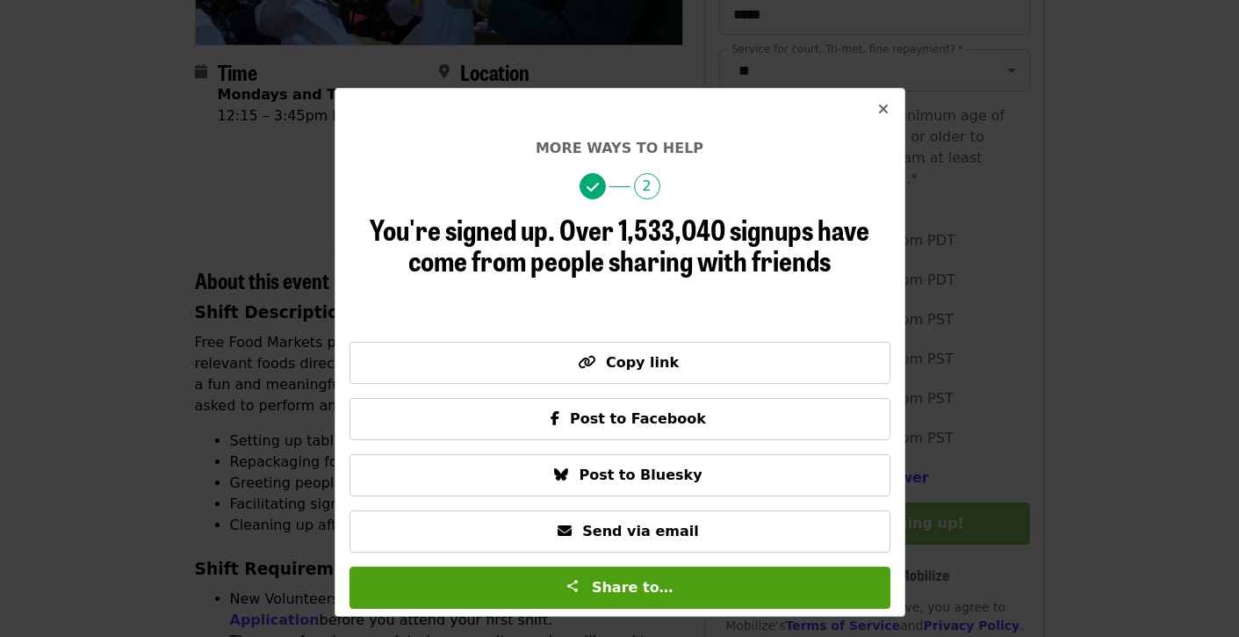
click at [883, 110] on icon "times icon" at bounding box center [883, 109] width 11 height 17
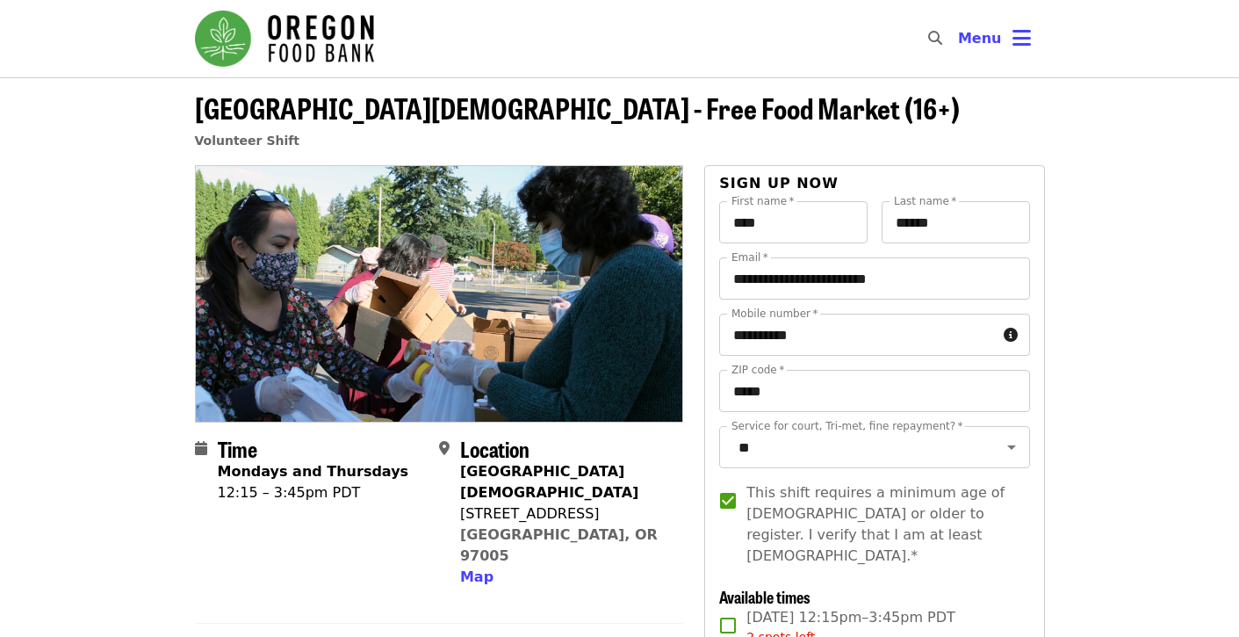
scroll to position [0, 0]
